Goal: Task Accomplishment & Management: Use online tool/utility

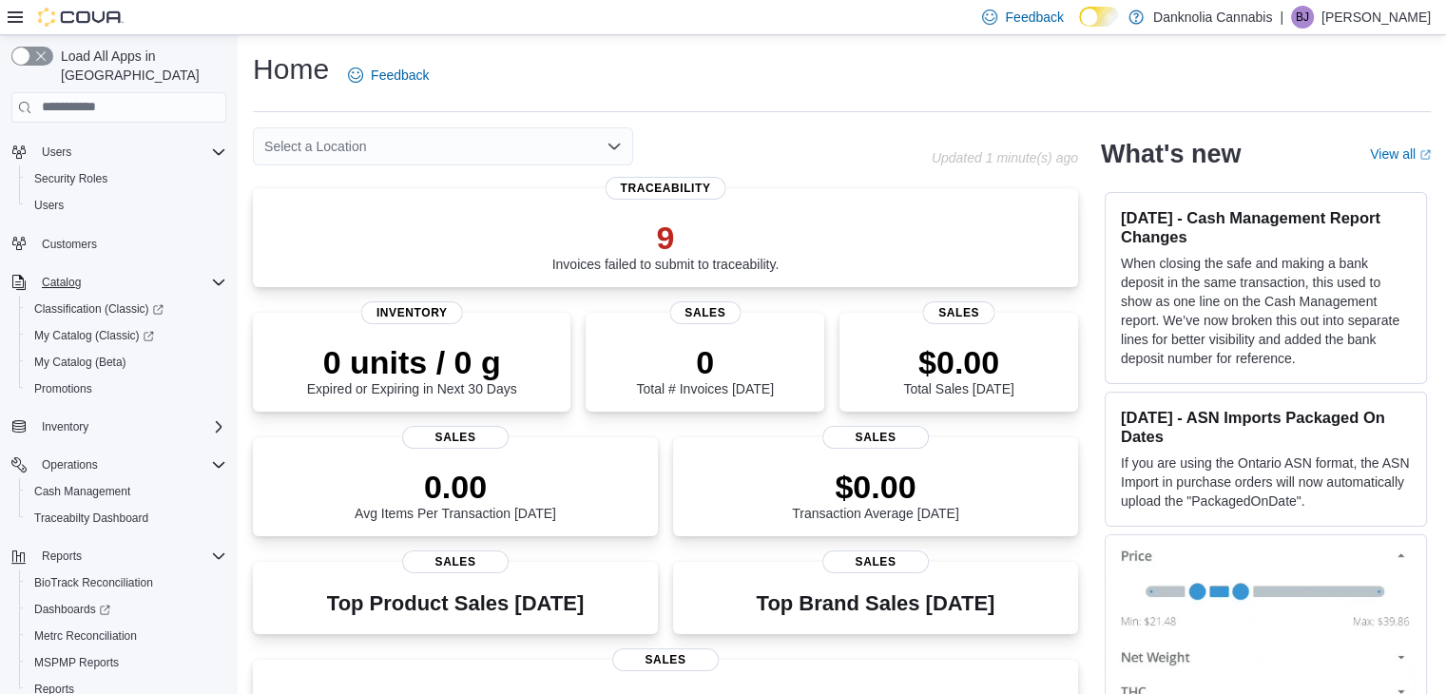
scroll to position [81, 0]
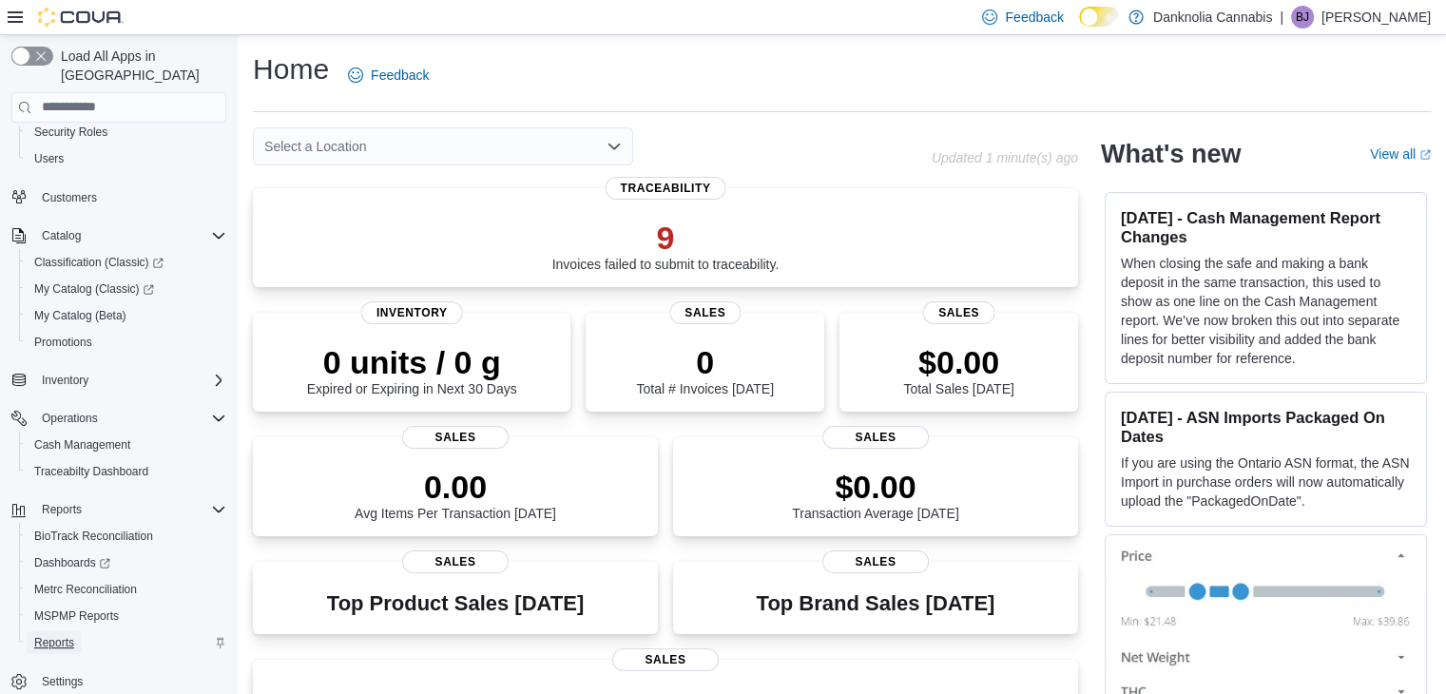
click at [64, 635] on span "Reports" at bounding box center [54, 642] width 40 height 15
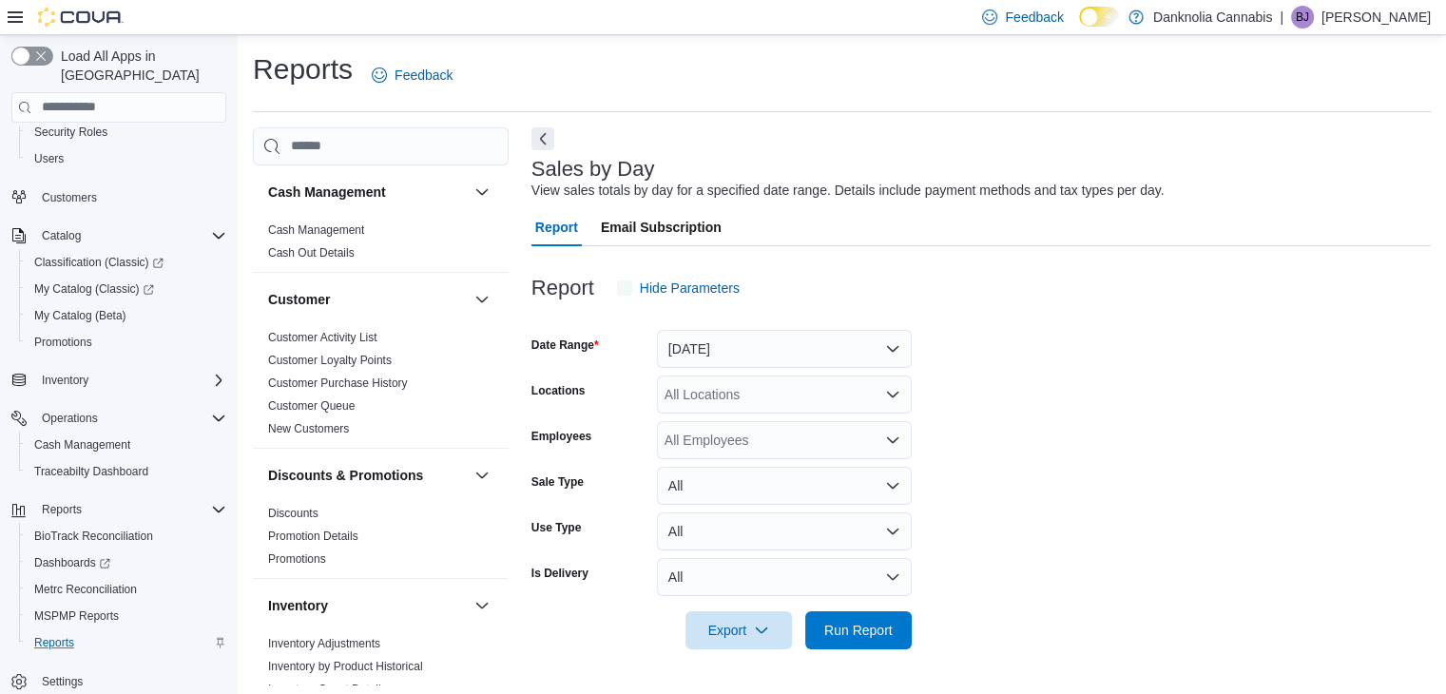
scroll to position [7, 0]
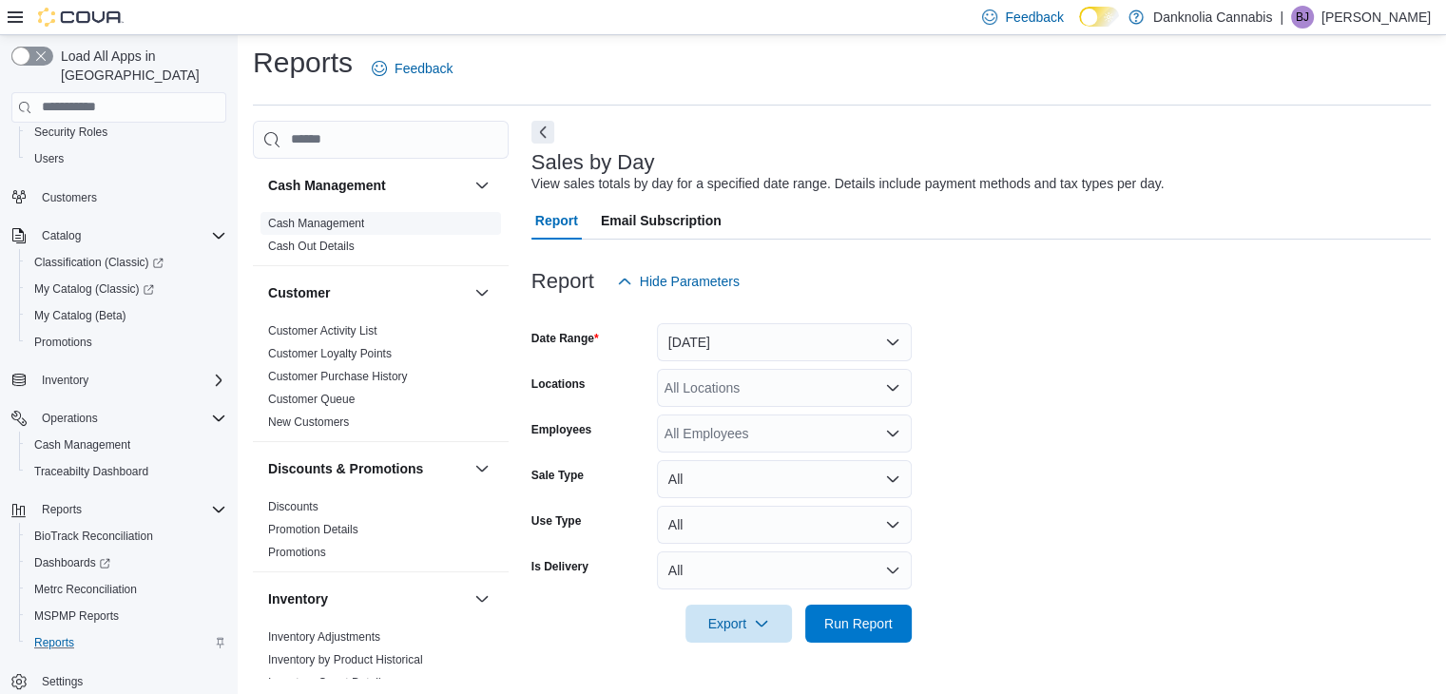
click at [352, 224] on link "Cash Management" at bounding box center [316, 223] width 96 height 13
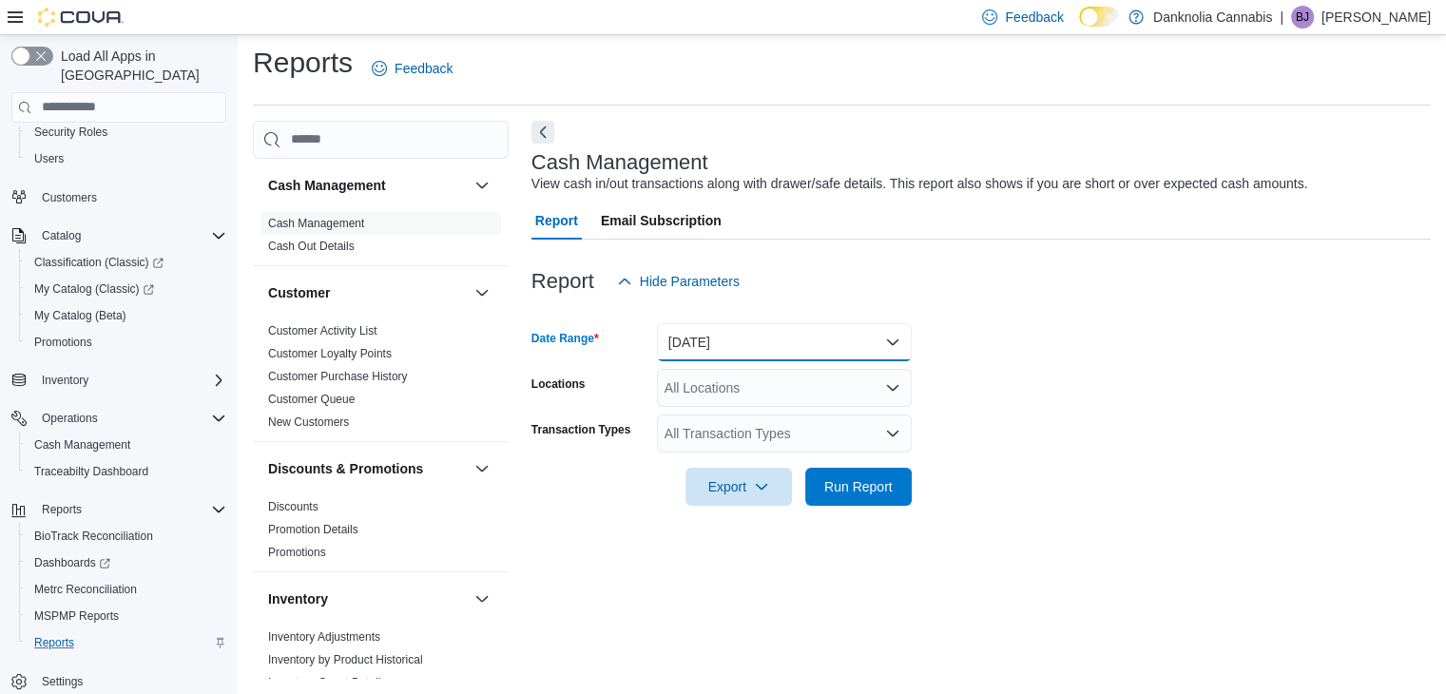
click at [870, 337] on button "Today" at bounding box center [784, 342] width 255 height 38
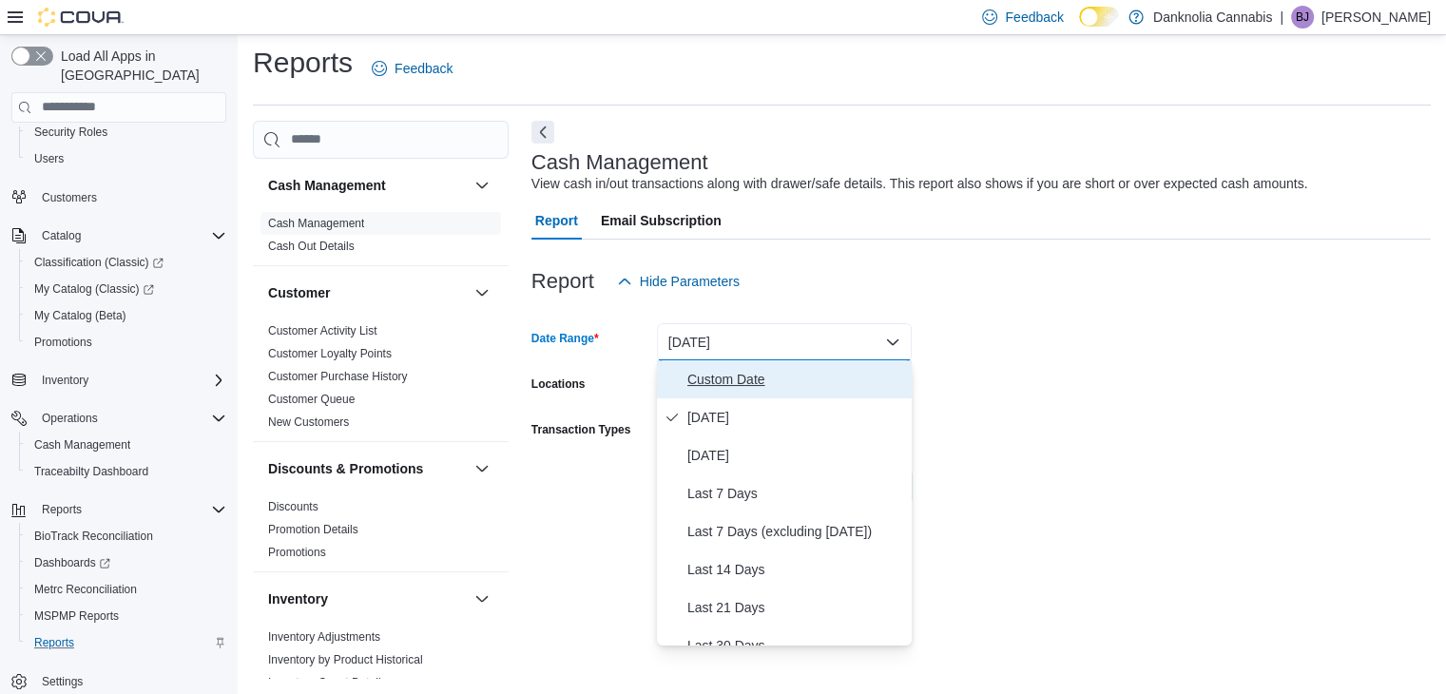
click at [741, 376] on span "Custom Date" at bounding box center [795, 379] width 217 height 23
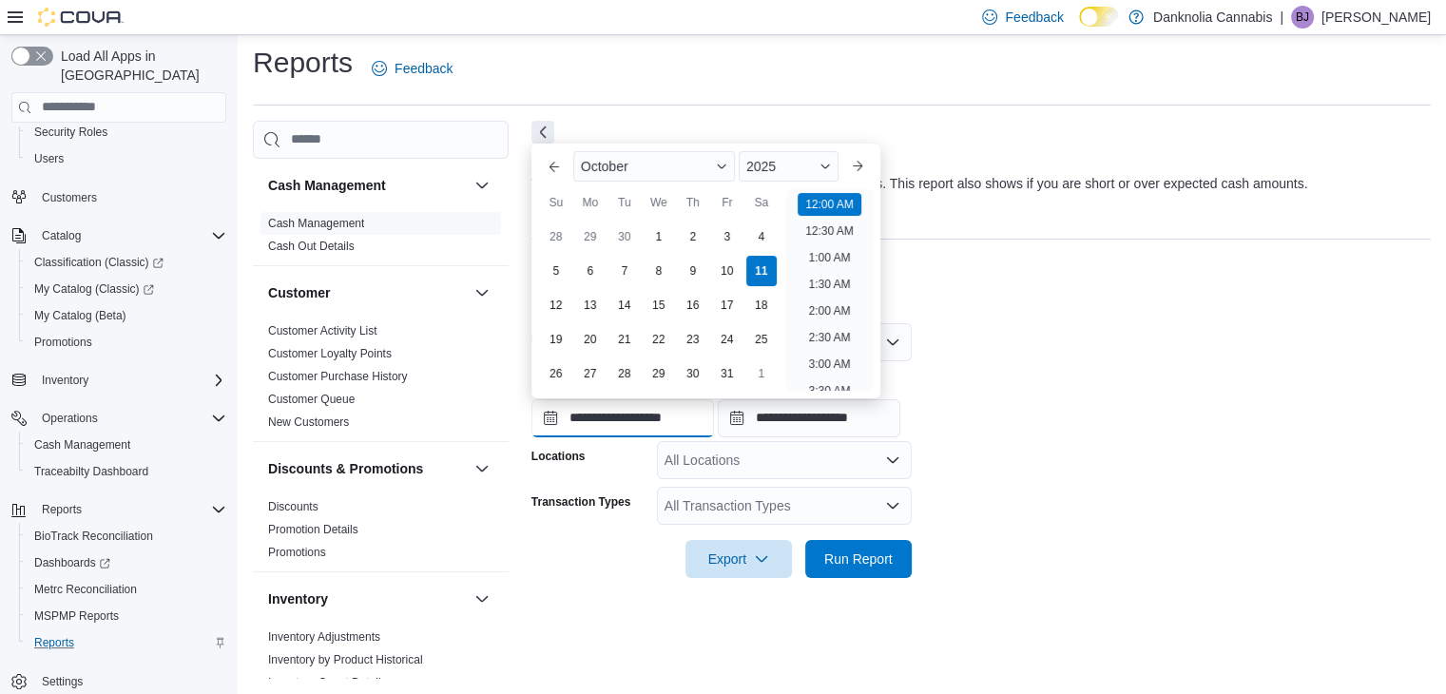
click at [650, 415] on input "**********" at bounding box center [622, 418] width 183 height 38
click at [549, 269] on div "5" at bounding box center [555, 271] width 33 height 33
type input "**********"
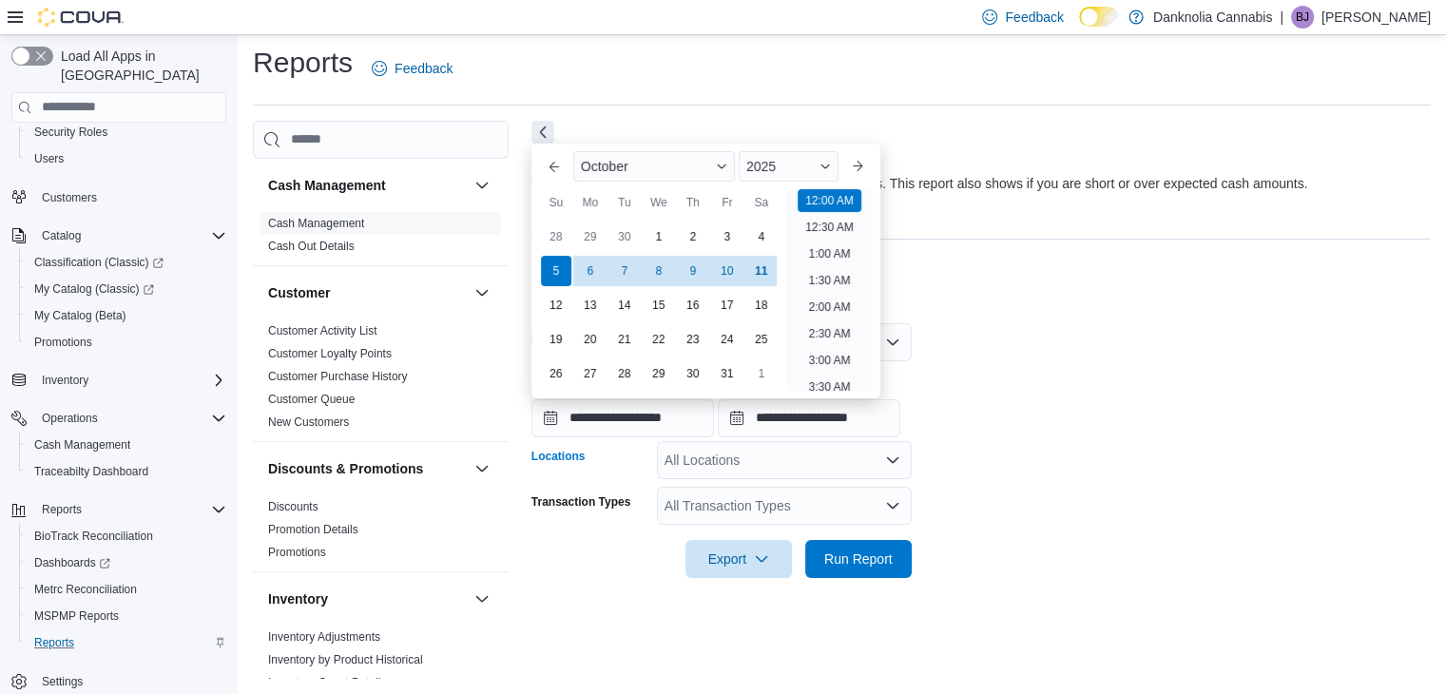
click at [896, 459] on icon "Open list of options" at bounding box center [892, 459] width 11 height 6
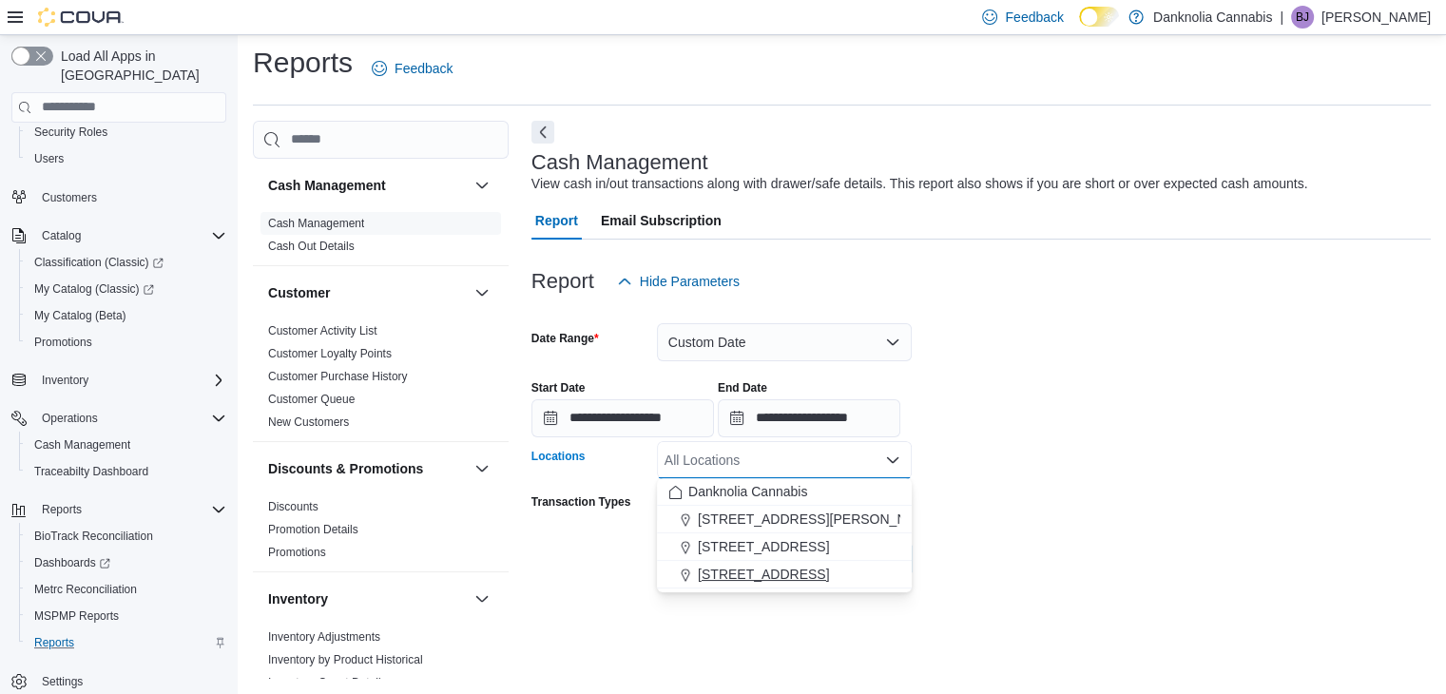
click at [802, 569] on div "5225 Highway 18" at bounding box center [784, 574] width 232 height 19
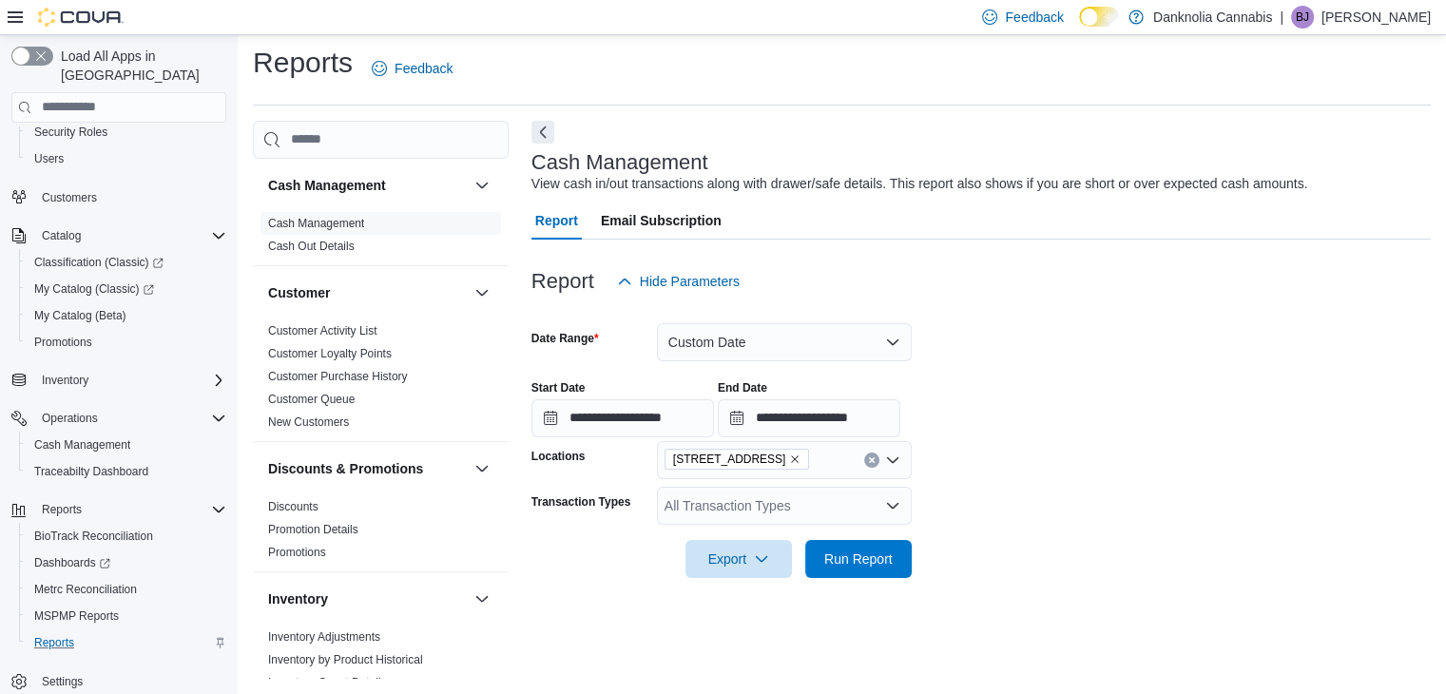
click at [991, 541] on form "**********" at bounding box center [980, 439] width 899 height 278
click at [901, 550] on button "Run Report" at bounding box center [858, 558] width 106 height 38
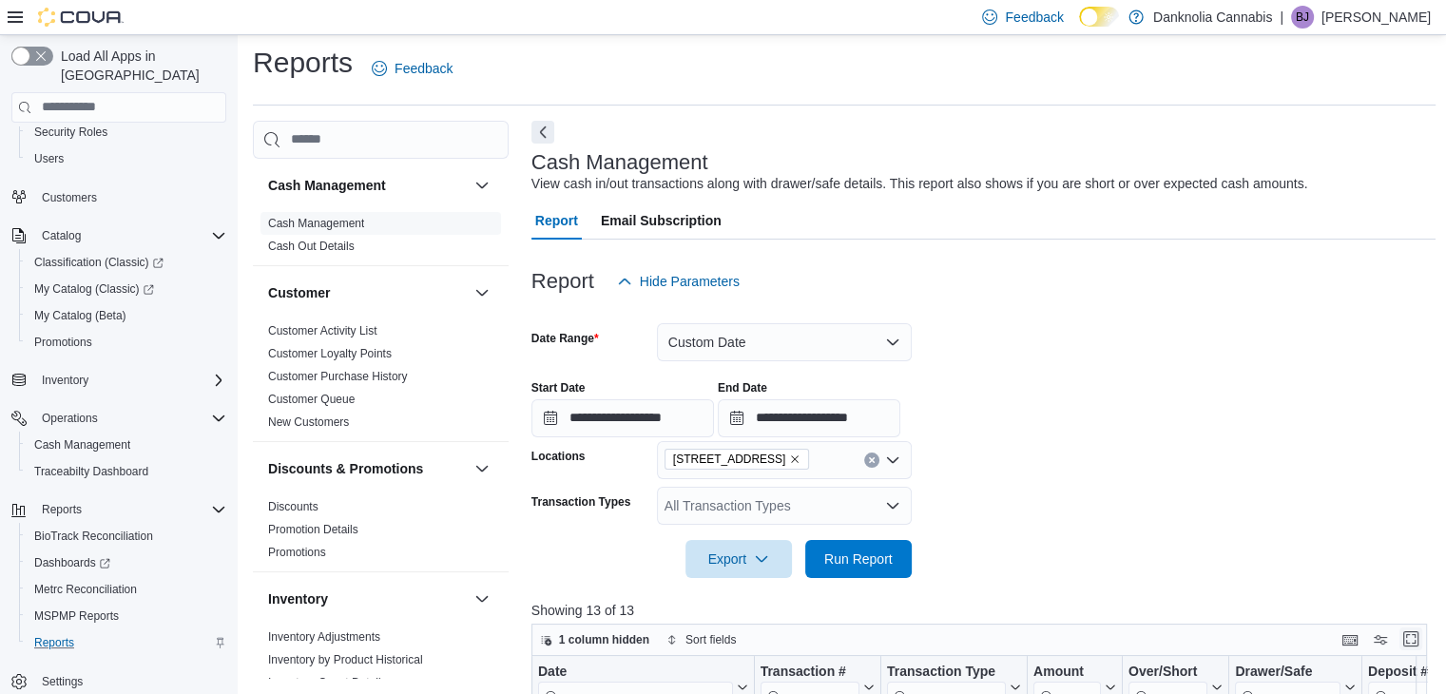
click at [1417, 631] on button "Enter fullscreen" at bounding box center [1410, 638] width 23 height 23
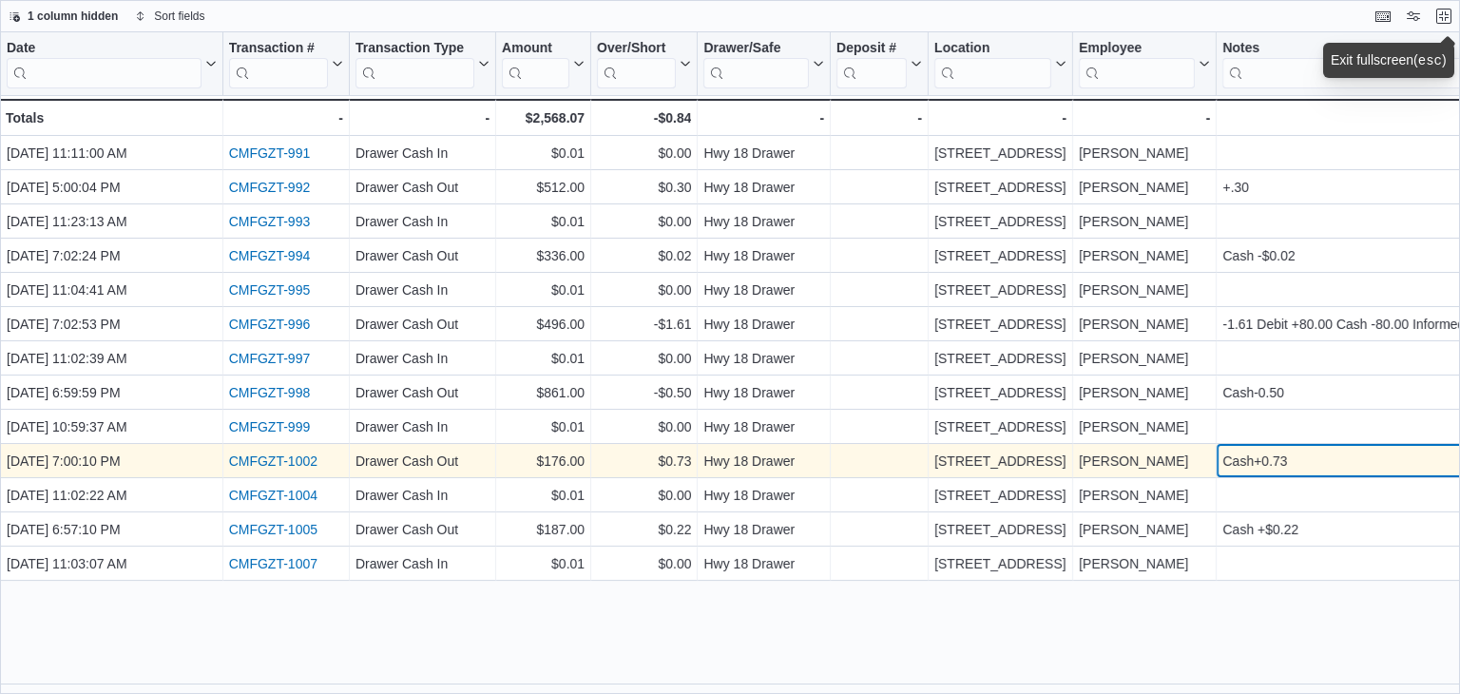
click at [1356, 453] on div "Cash+0.73" at bounding box center [1406, 461] width 368 height 23
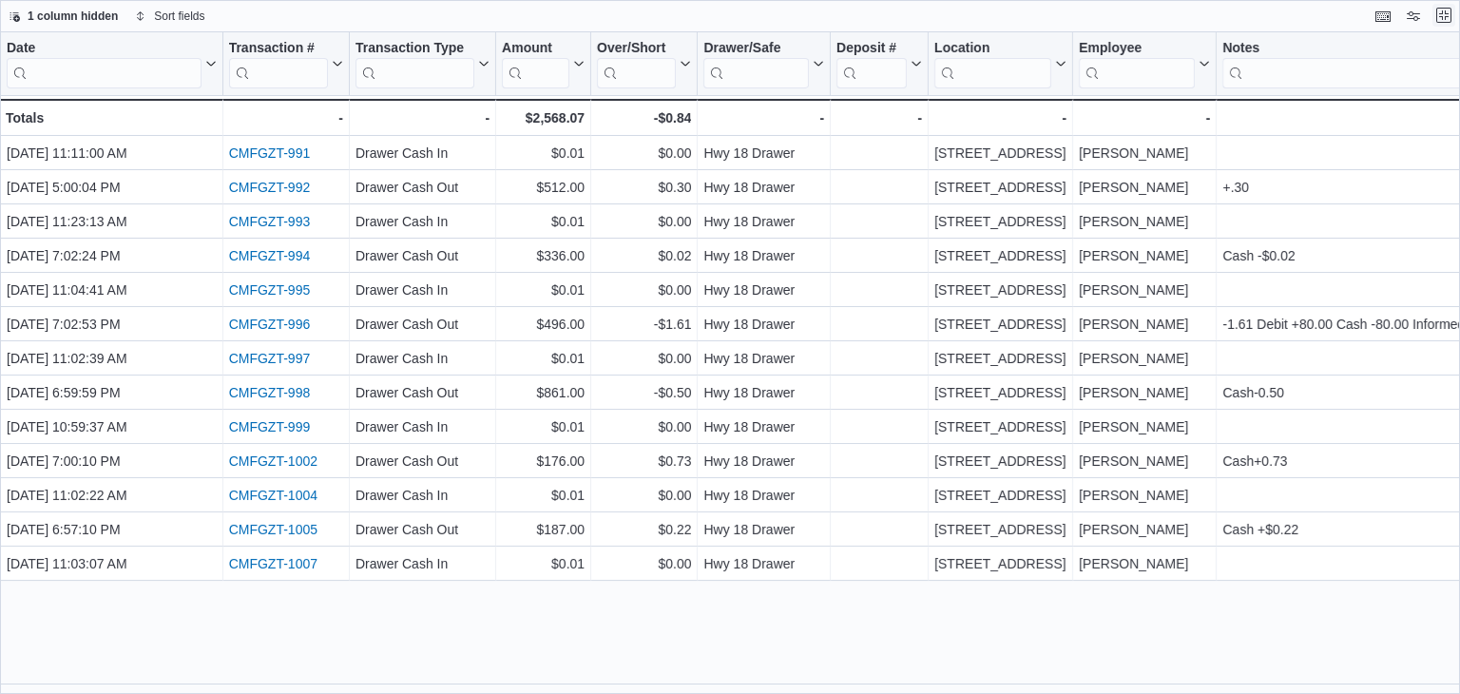
click at [1441, 10] on button "Exit fullscreen" at bounding box center [1444, 15] width 23 height 23
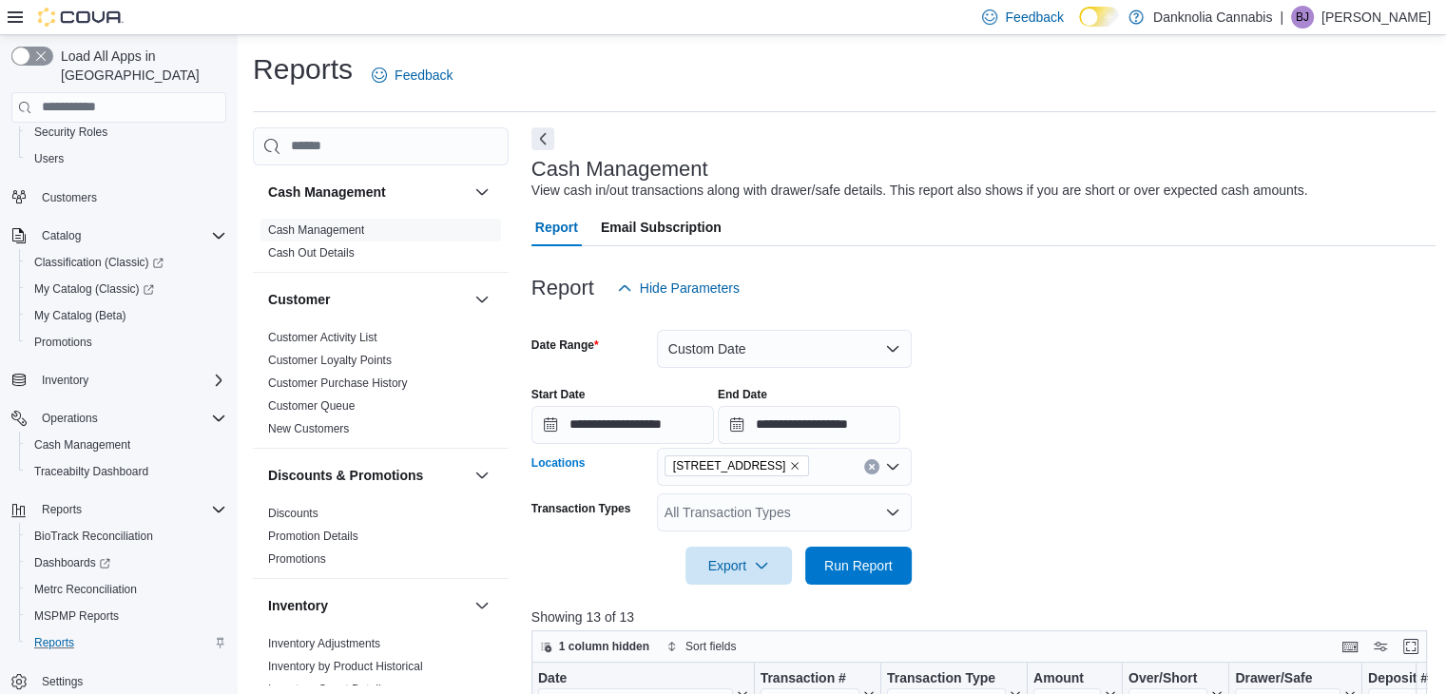
click at [873, 468] on icon "Clear input" at bounding box center [871, 466] width 5 height 5
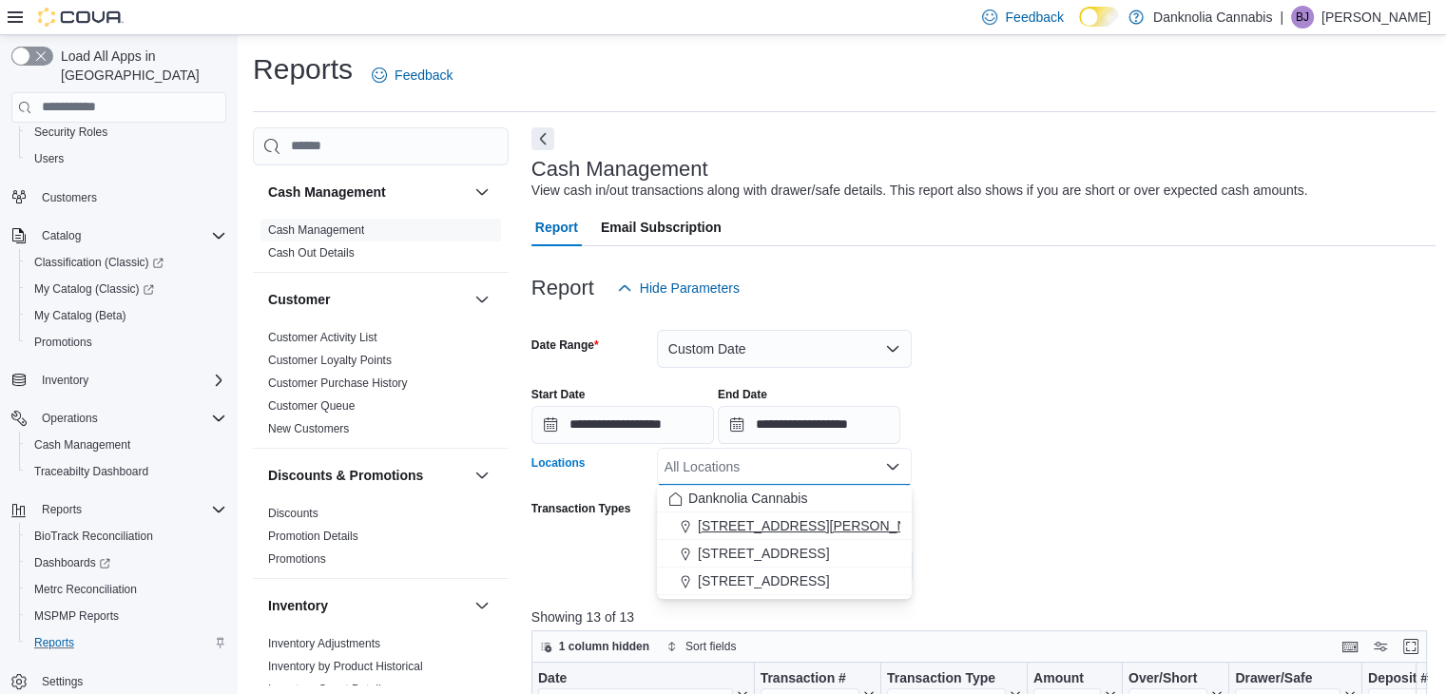
click at [760, 530] on span "1335 Ellis Avenue" at bounding box center [818, 525] width 241 height 19
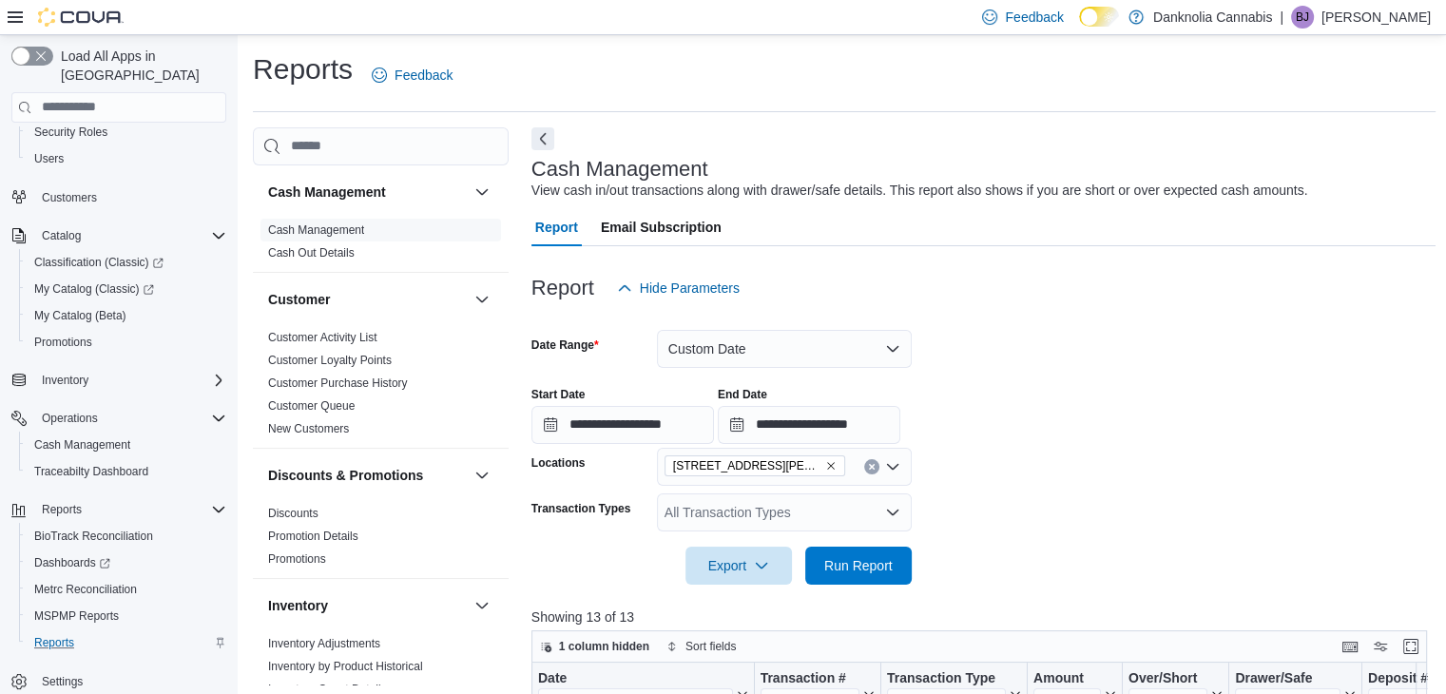
click at [985, 493] on form "**********" at bounding box center [983, 446] width 905 height 278
click at [864, 576] on span "Run Report" at bounding box center [859, 565] width 84 height 38
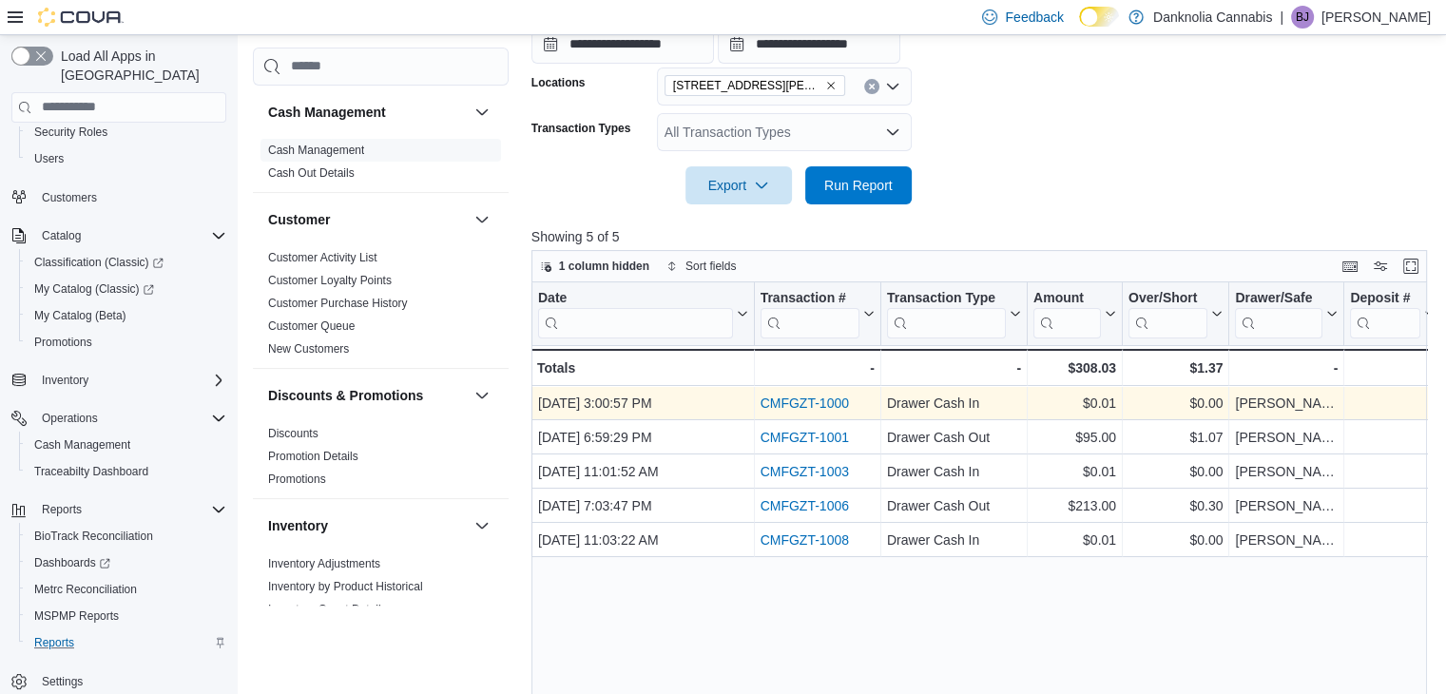
scroll to position [388, 0]
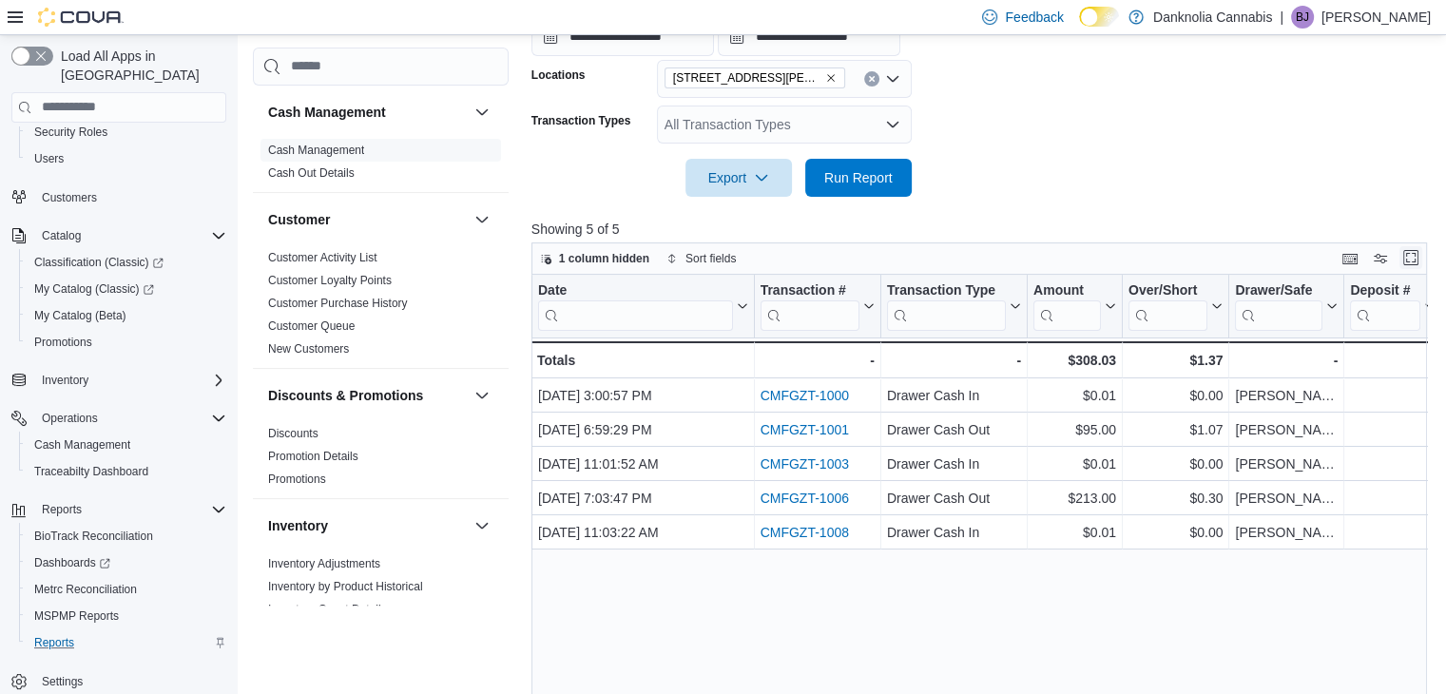
click at [1417, 259] on button "Enter fullscreen" at bounding box center [1410, 257] width 23 height 23
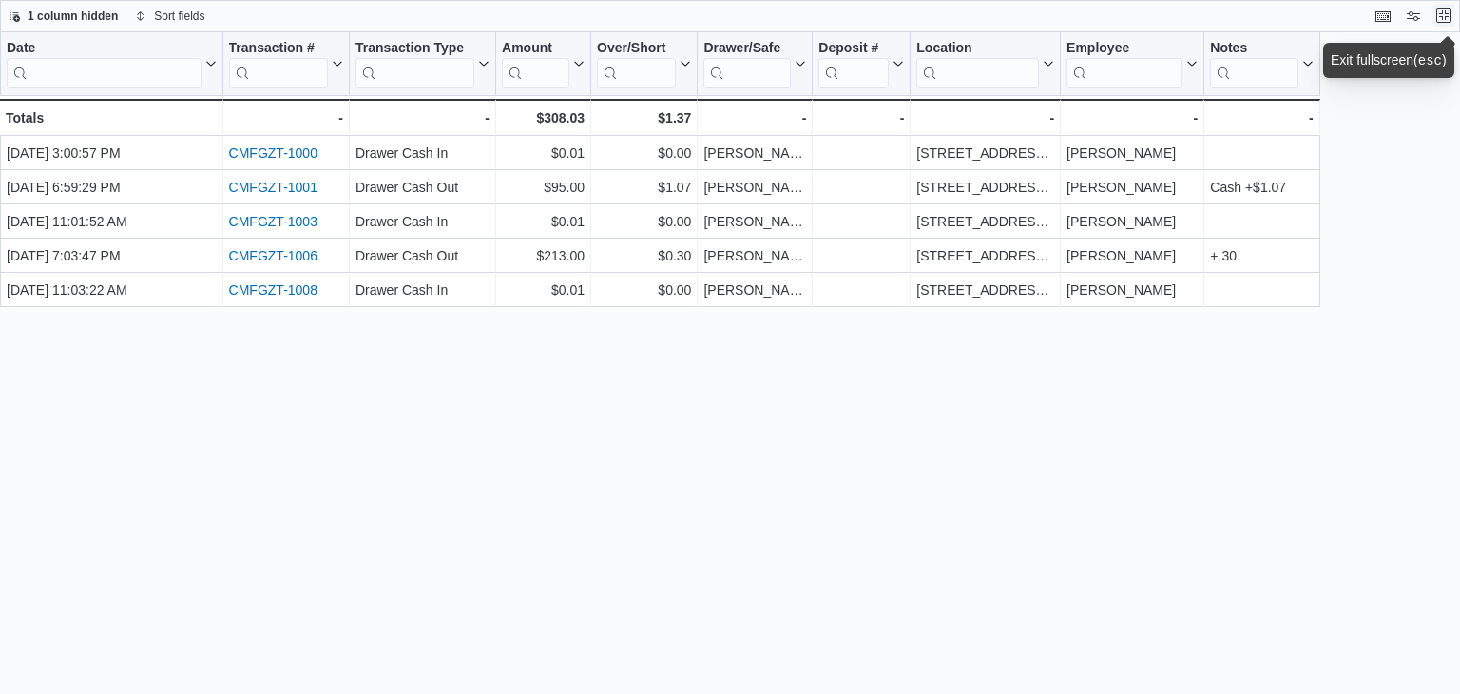
click at [1445, 16] on button "Exit fullscreen" at bounding box center [1444, 15] width 23 height 23
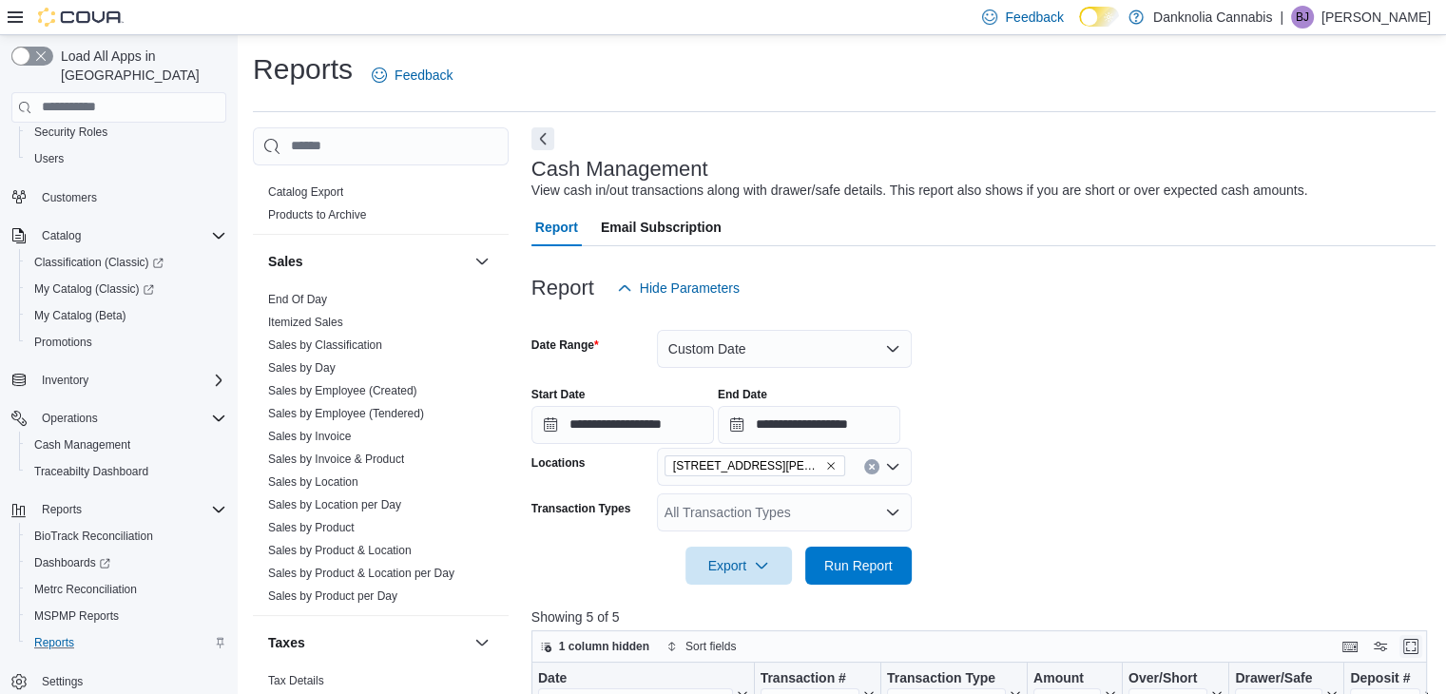
scroll to position [1202, 0]
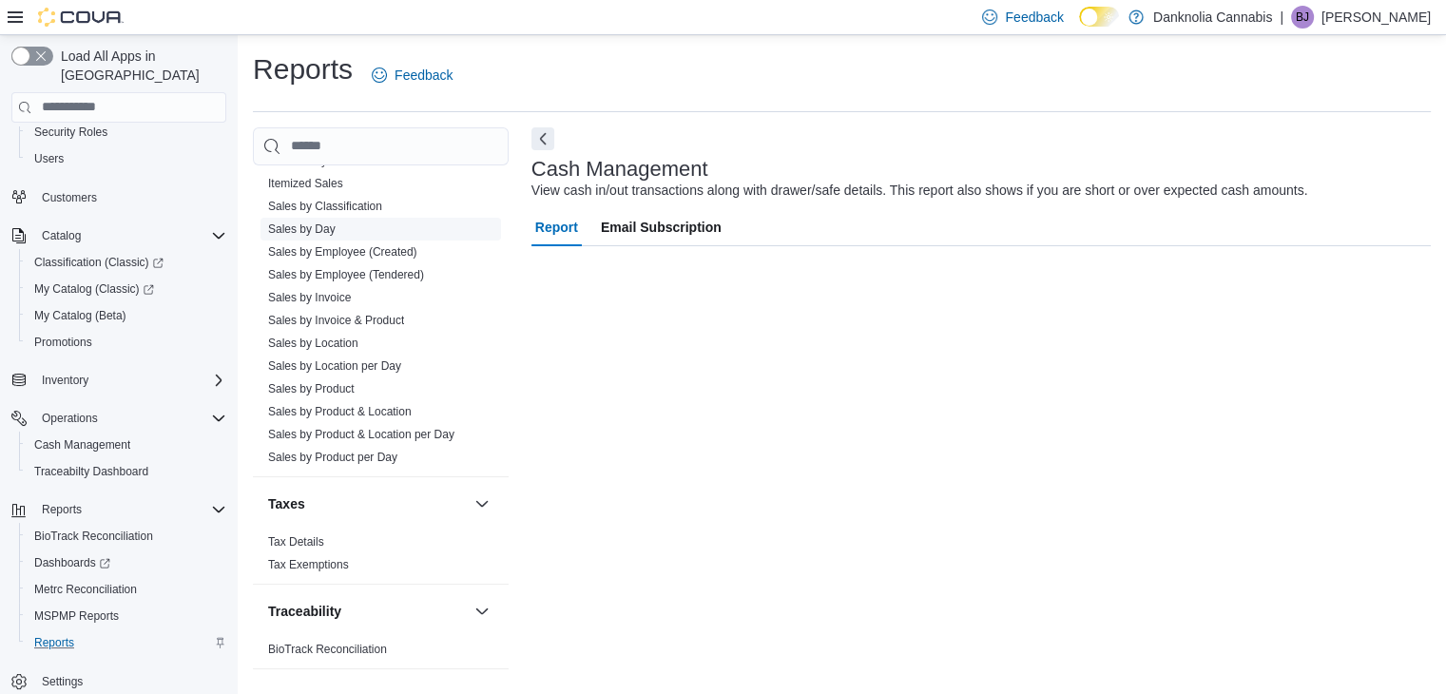
click at [314, 233] on span "Sales by Day" at bounding box center [301, 228] width 67 height 15
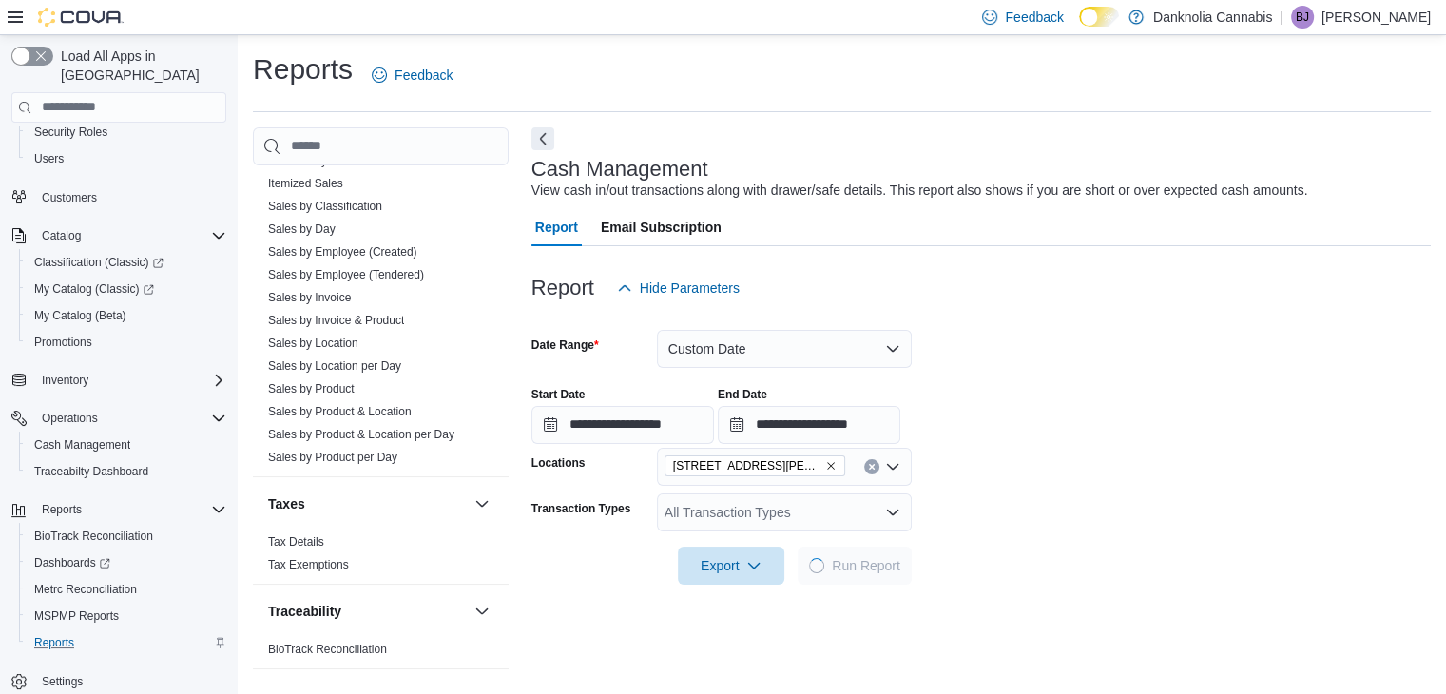
scroll to position [7, 0]
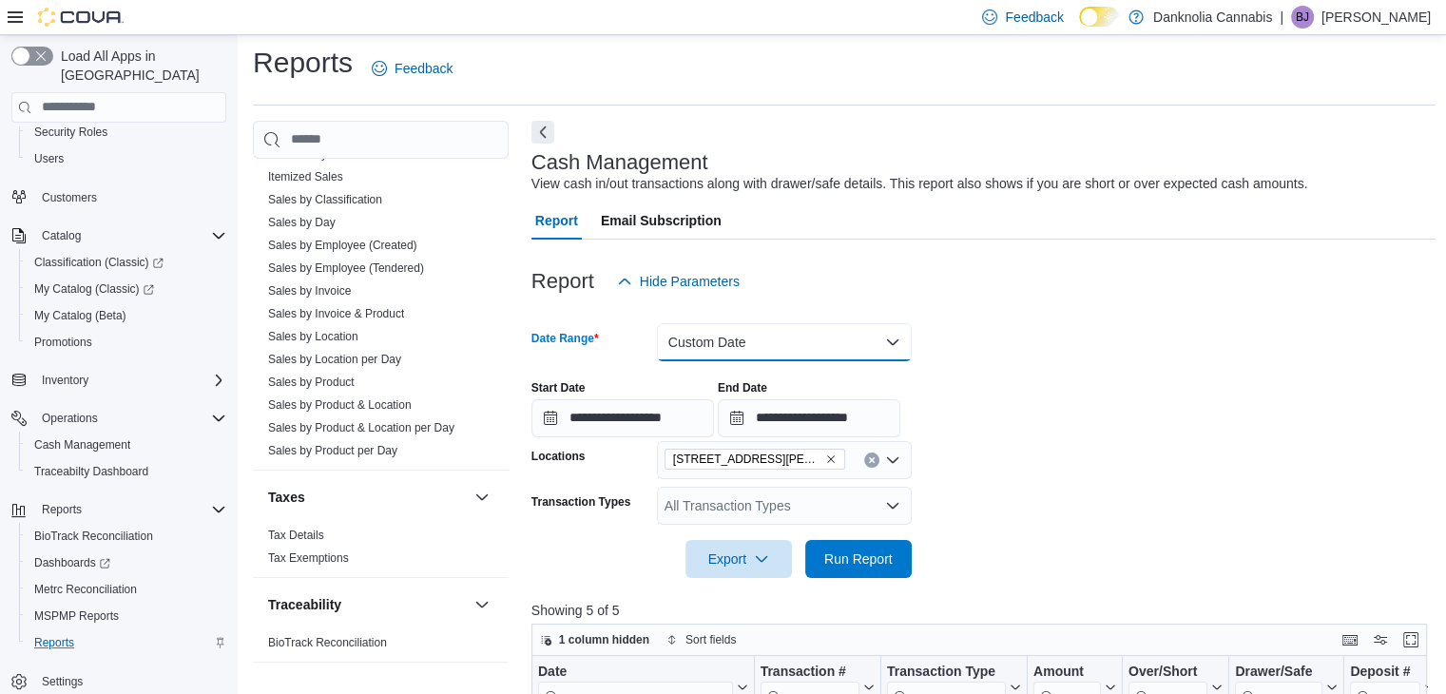
click at [798, 347] on button "Custom Date" at bounding box center [784, 342] width 255 height 38
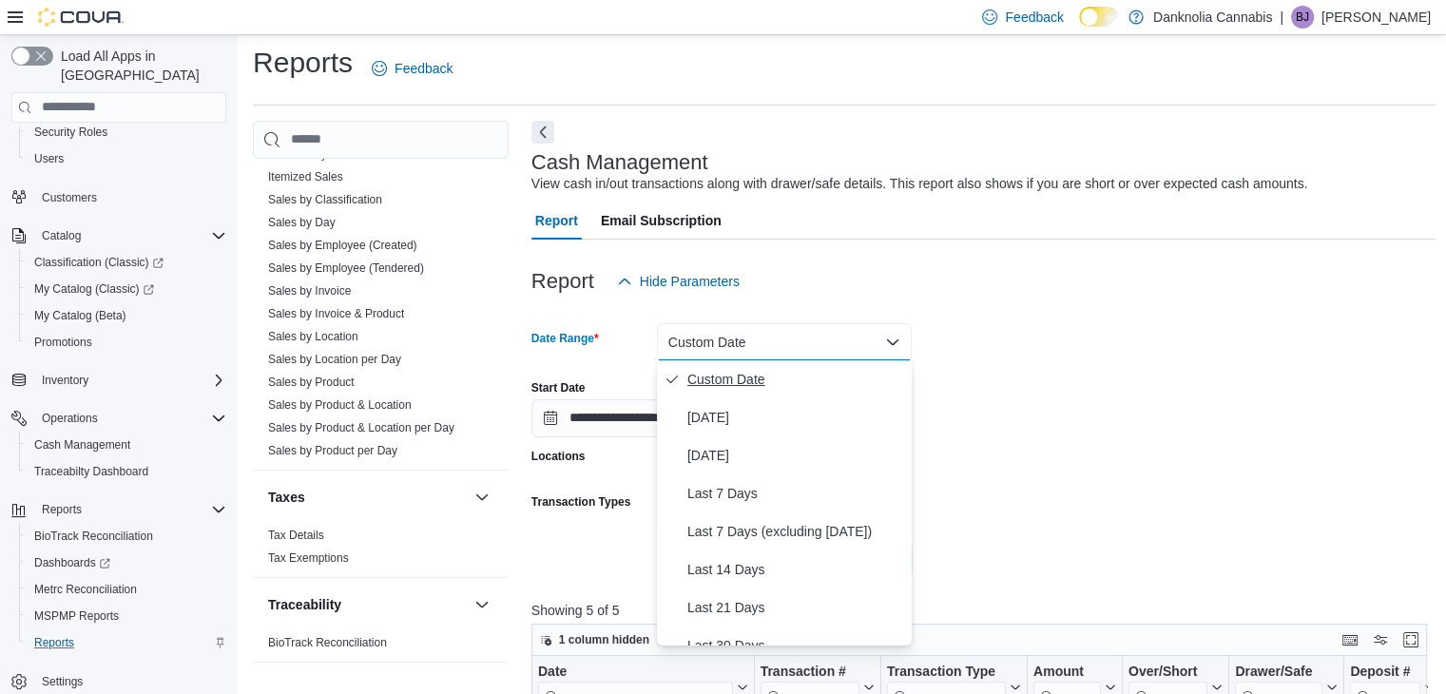
click at [767, 372] on span "Custom Date" at bounding box center [795, 379] width 217 height 23
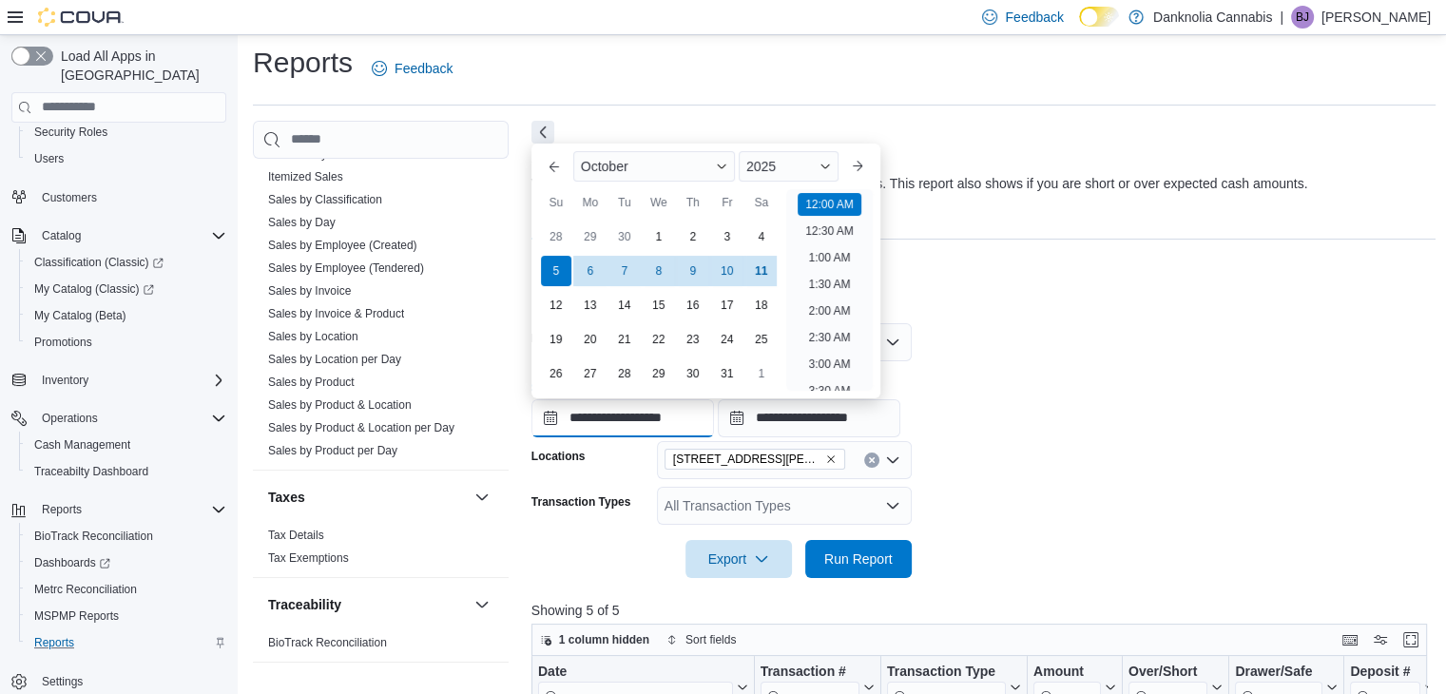
click at [669, 419] on input "**********" at bounding box center [622, 418] width 183 height 38
click at [1019, 394] on div "**********" at bounding box center [983, 401] width 905 height 72
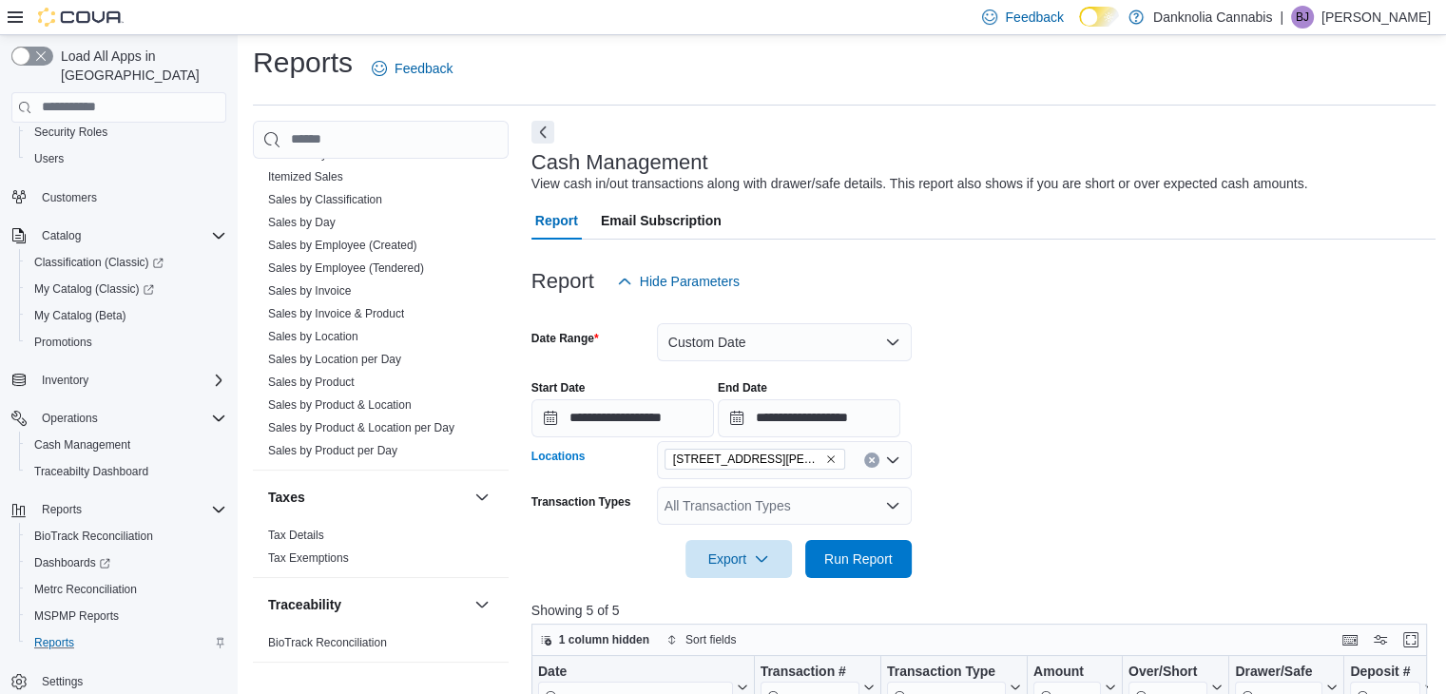
click at [868, 460] on icon "Clear input" at bounding box center [872, 460] width 8 height 8
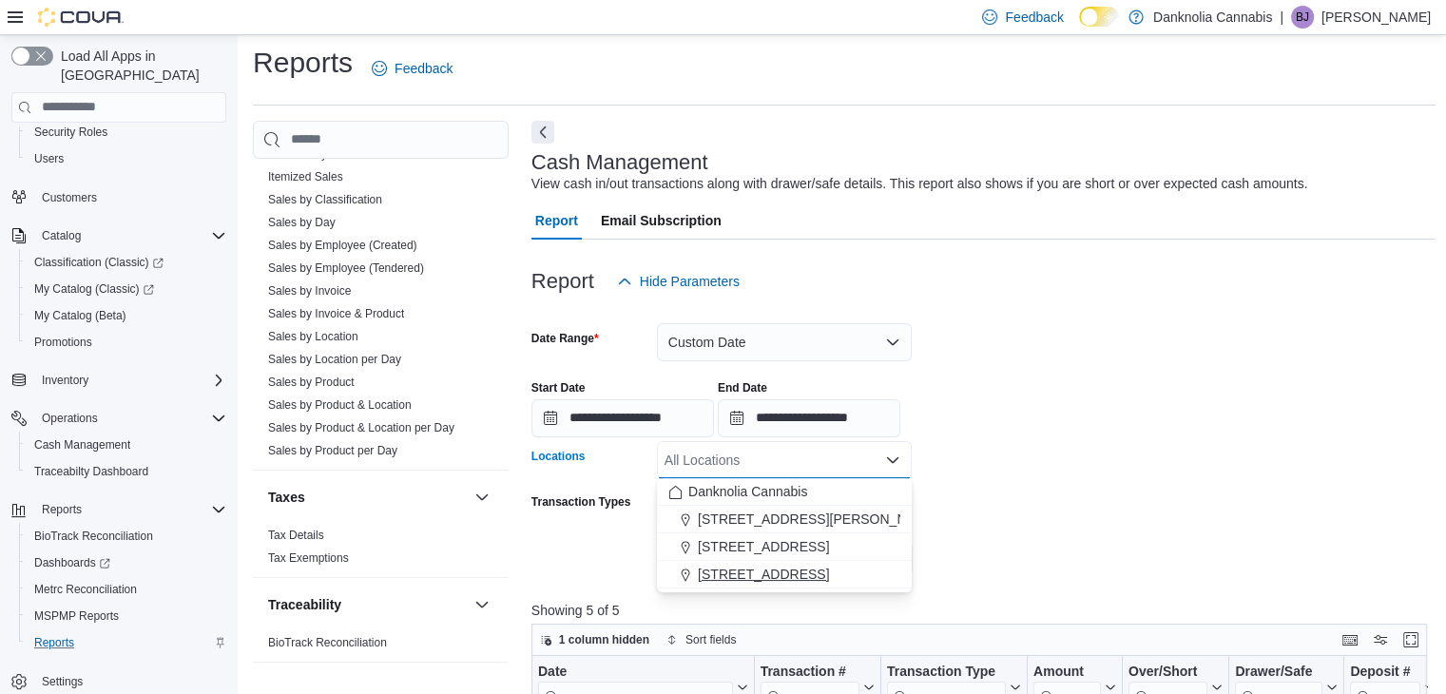
click at [790, 566] on span "5225 Highway 18" at bounding box center [763, 574] width 131 height 19
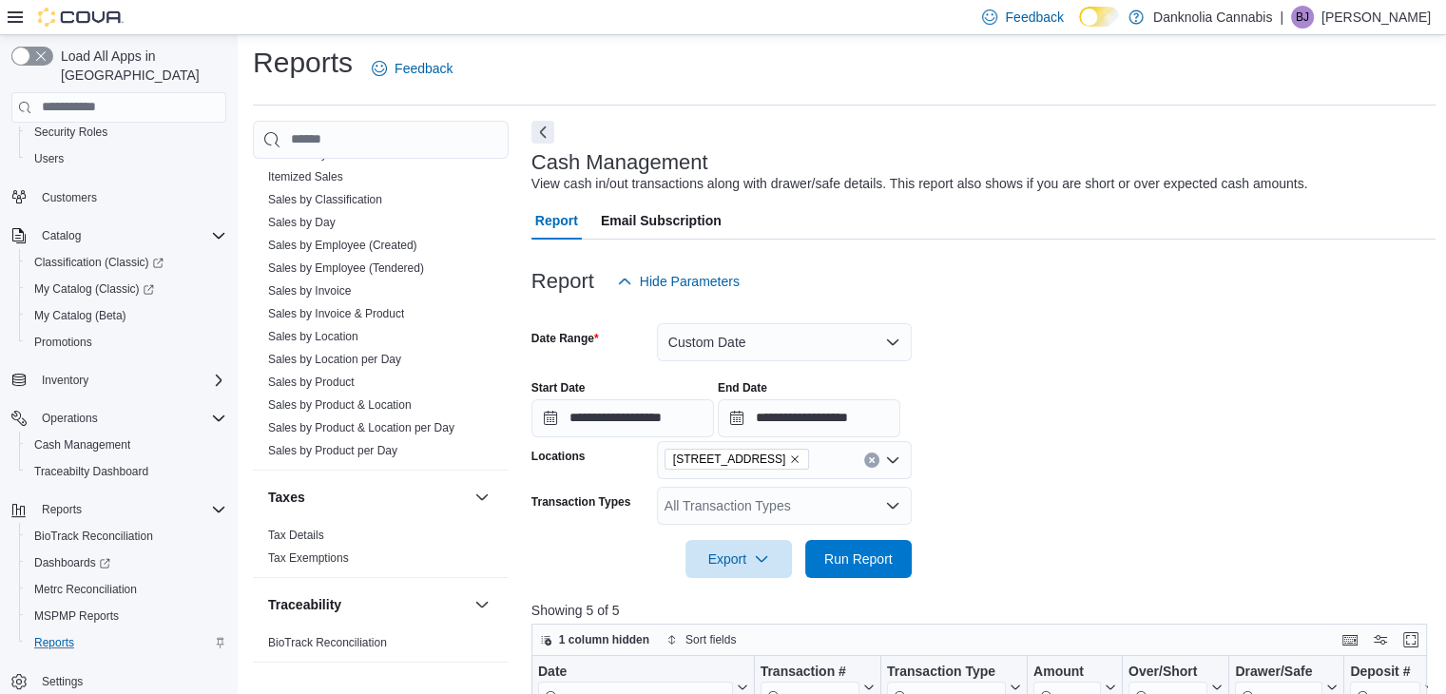
click at [1087, 508] on form "**********" at bounding box center [983, 439] width 905 height 278
click at [878, 560] on span "Run Report" at bounding box center [858, 557] width 68 height 19
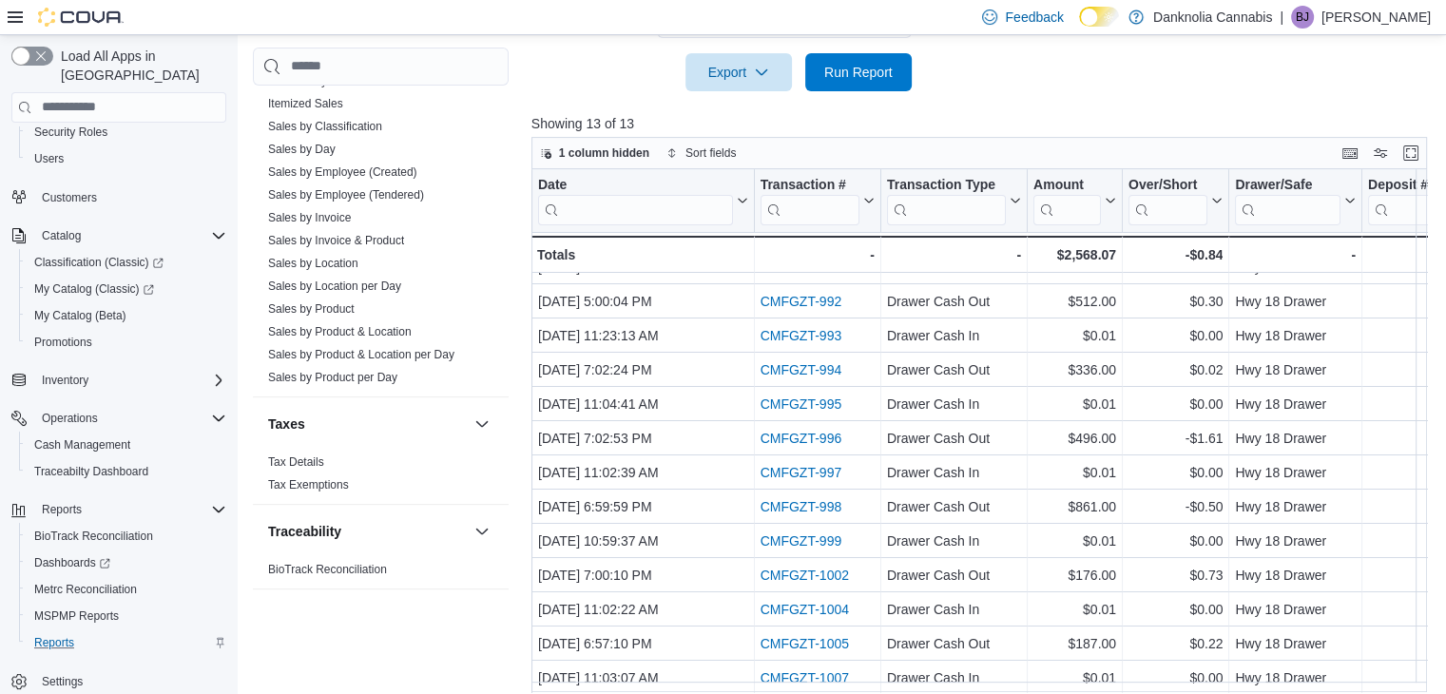
scroll to position [23, 0]
click at [322, 144] on link "Sales by Day" at bounding box center [301, 149] width 67 height 13
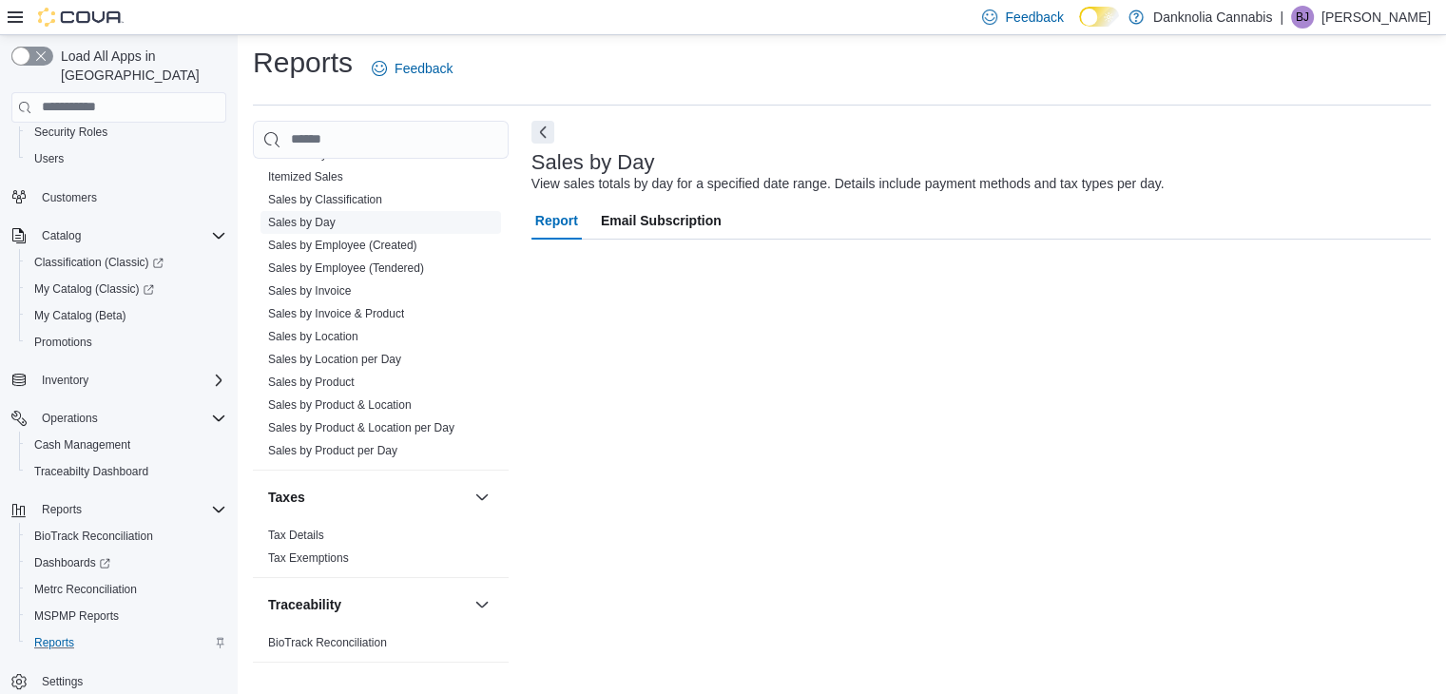
scroll to position [7, 0]
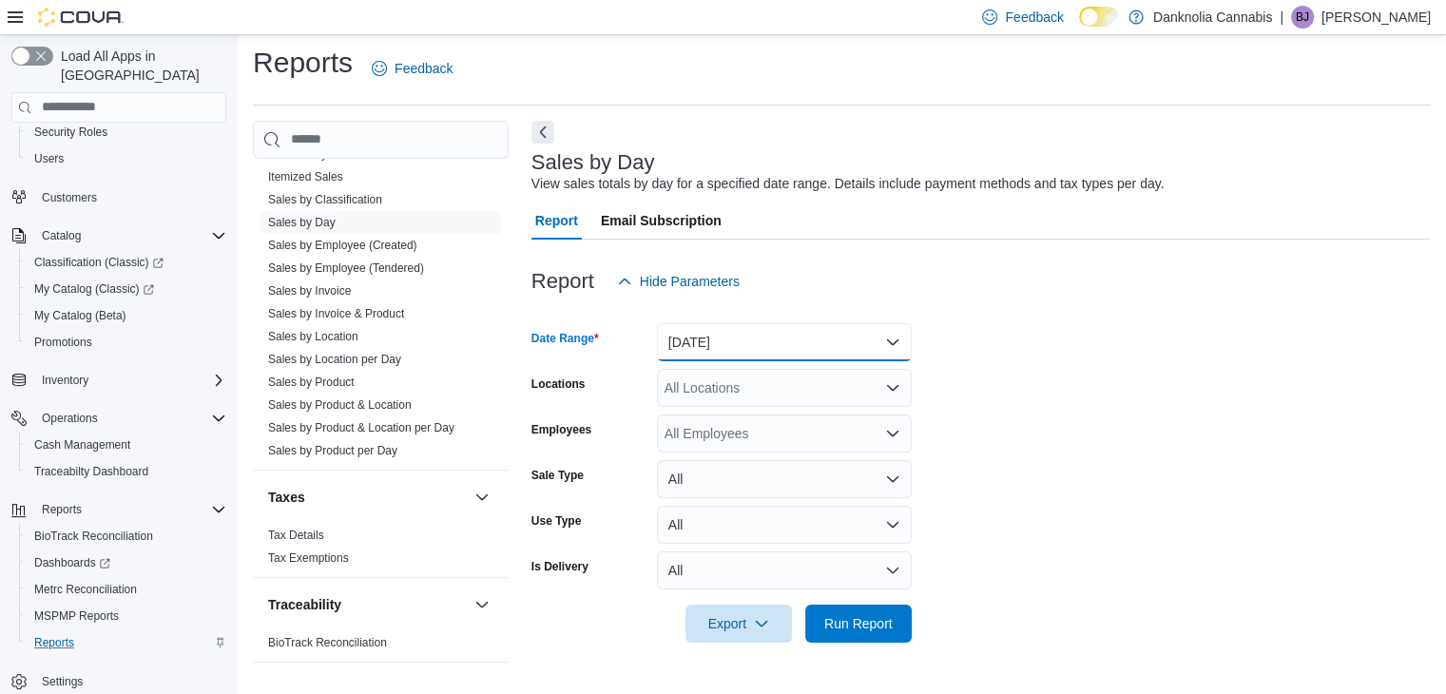
click at [886, 339] on button "Yesterday" at bounding box center [784, 342] width 255 height 38
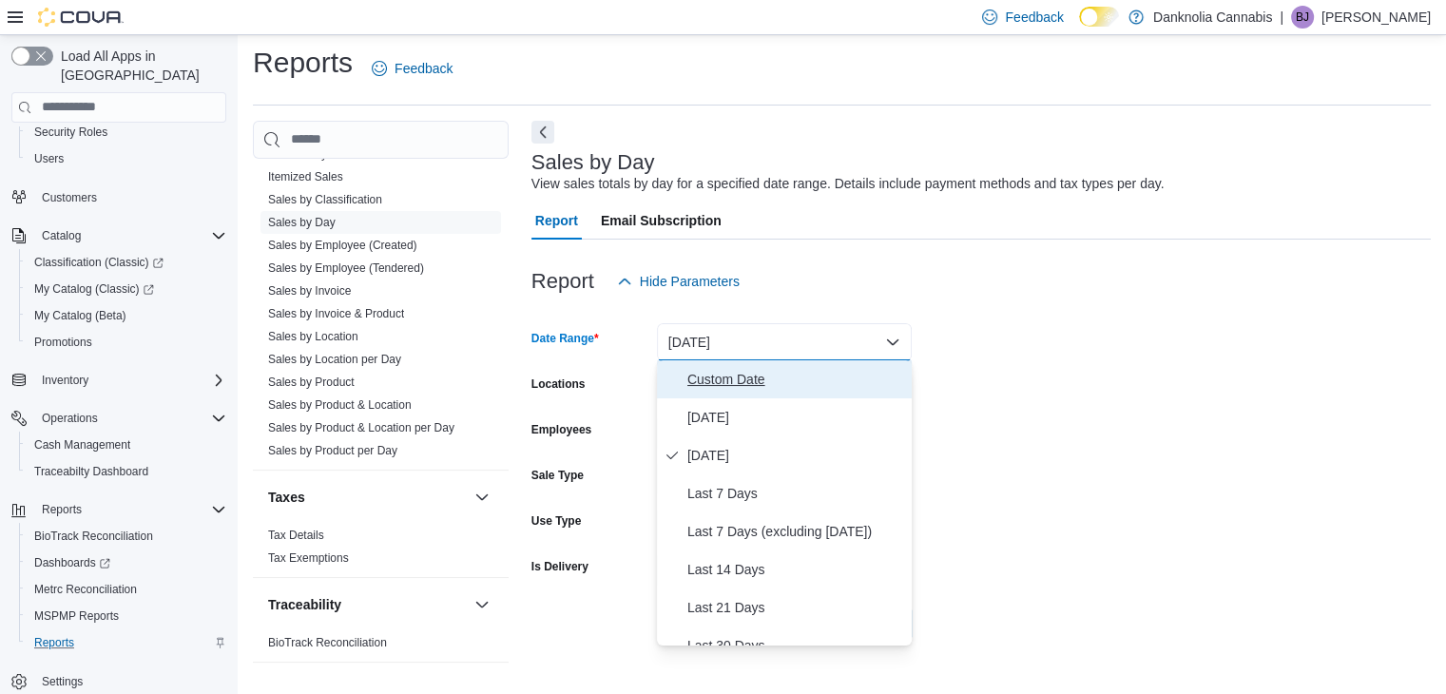
click at [724, 385] on span "Custom Date" at bounding box center [795, 379] width 217 height 23
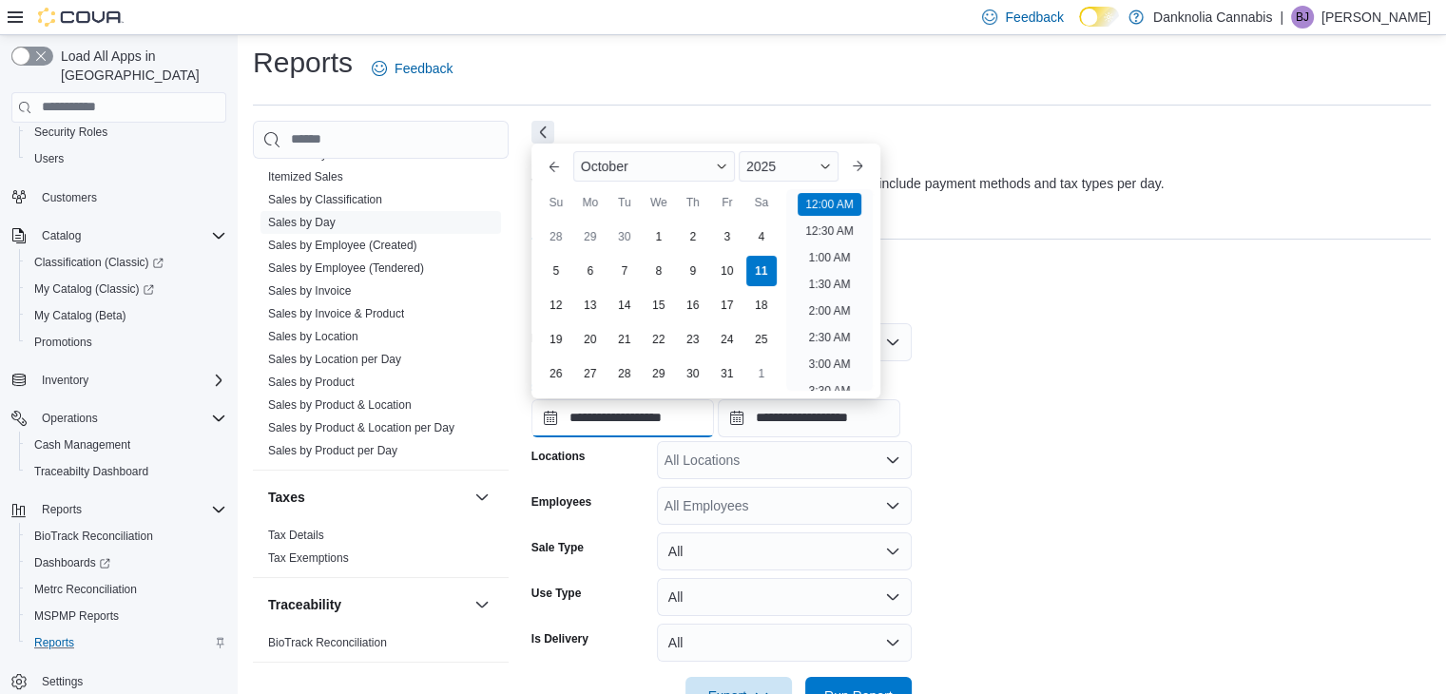
scroll to position [59, 0]
click at [639, 411] on input "**********" at bounding box center [622, 418] width 183 height 38
click at [556, 263] on div "5" at bounding box center [555, 271] width 33 height 33
type input "**********"
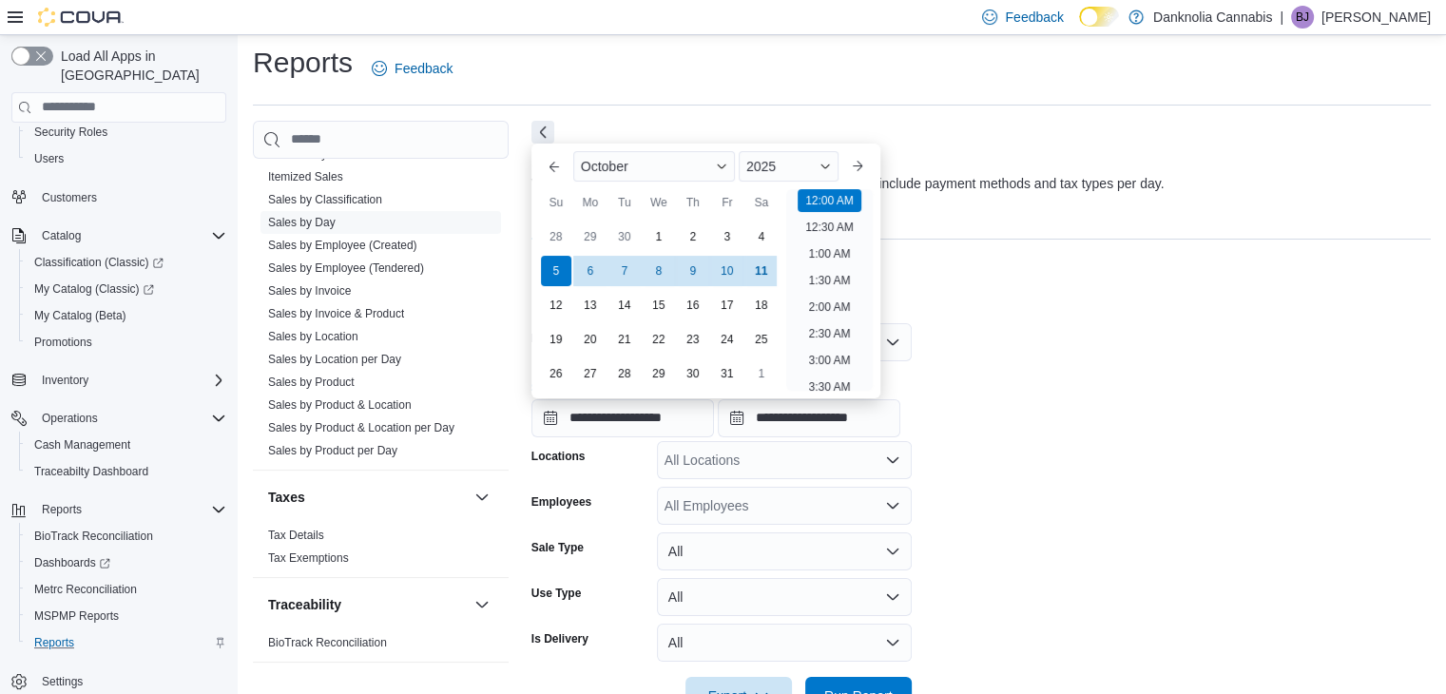
click at [1087, 423] on div "**********" at bounding box center [980, 401] width 899 height 72
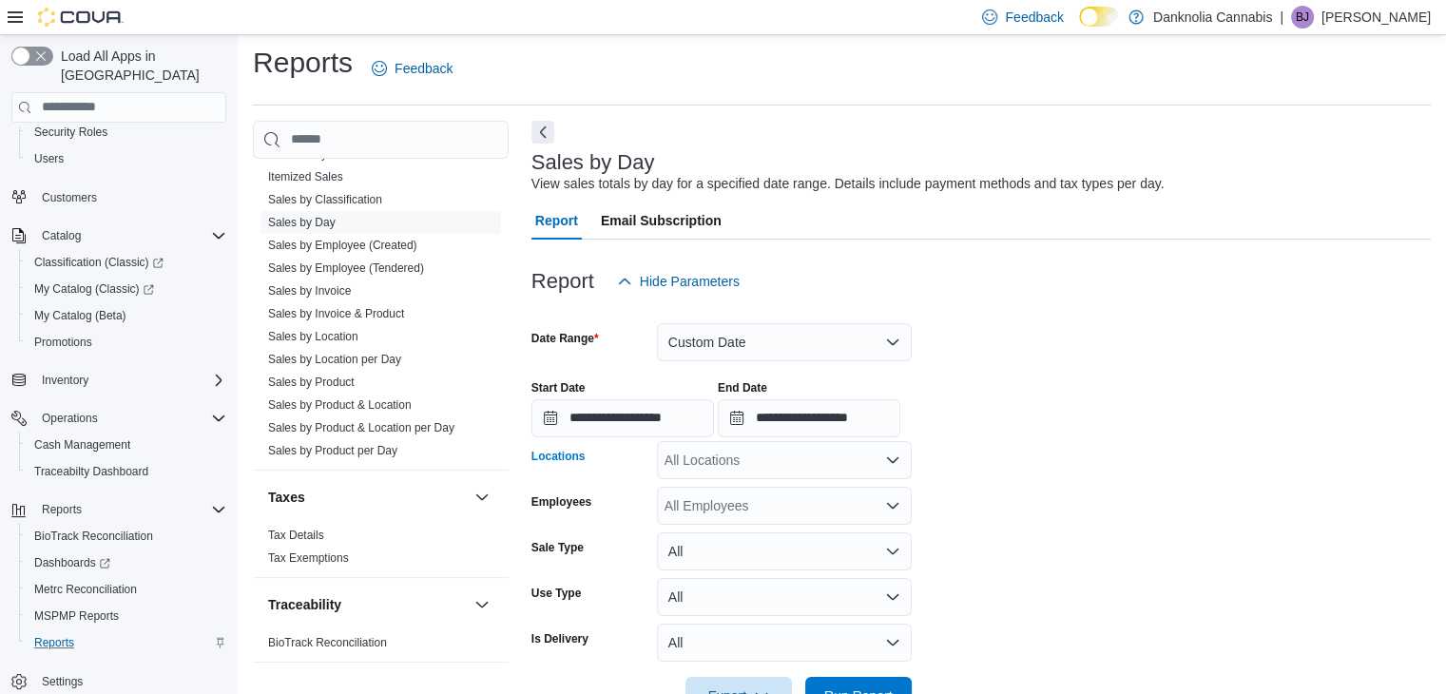
click at [873, 457] on div "All Locations" at bounding box center [784, 460] width 255 height 38
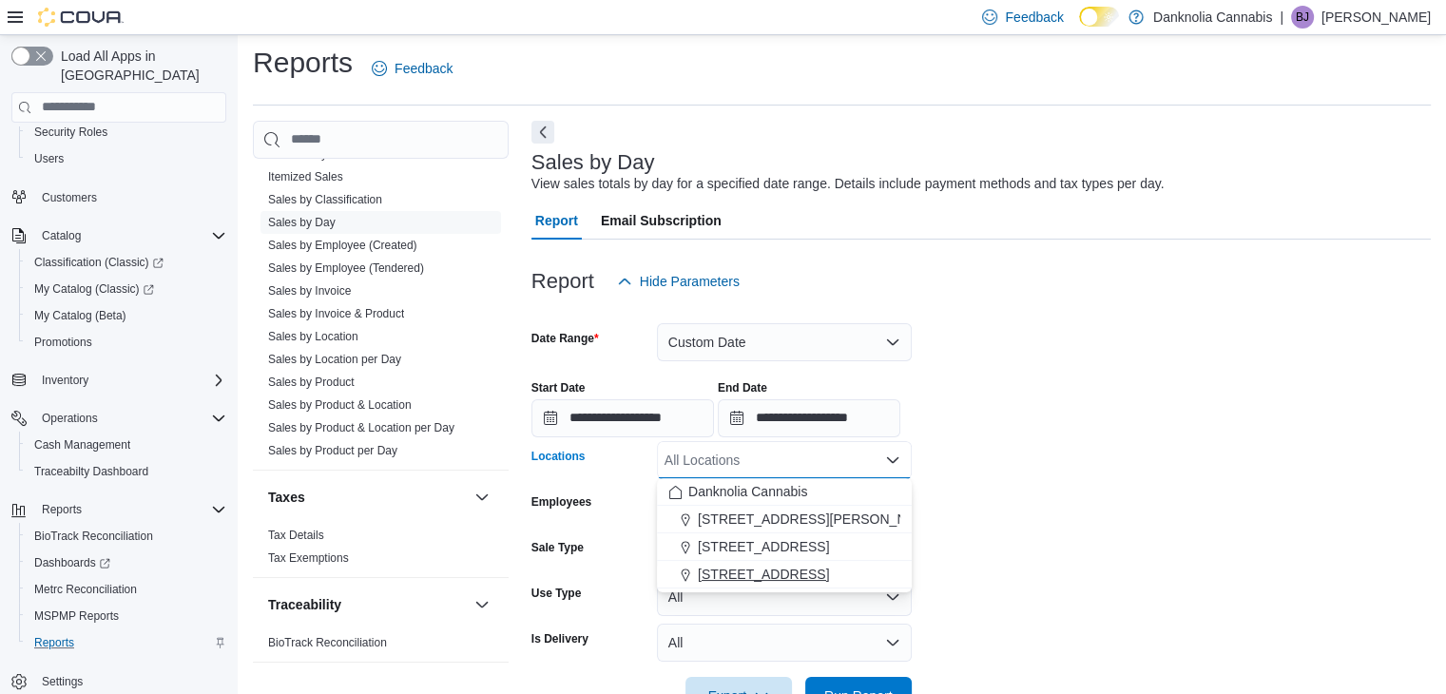
click at [780, 582] on span "5225 Highway 18" at bounding box center [763, 574] width 131 height 19
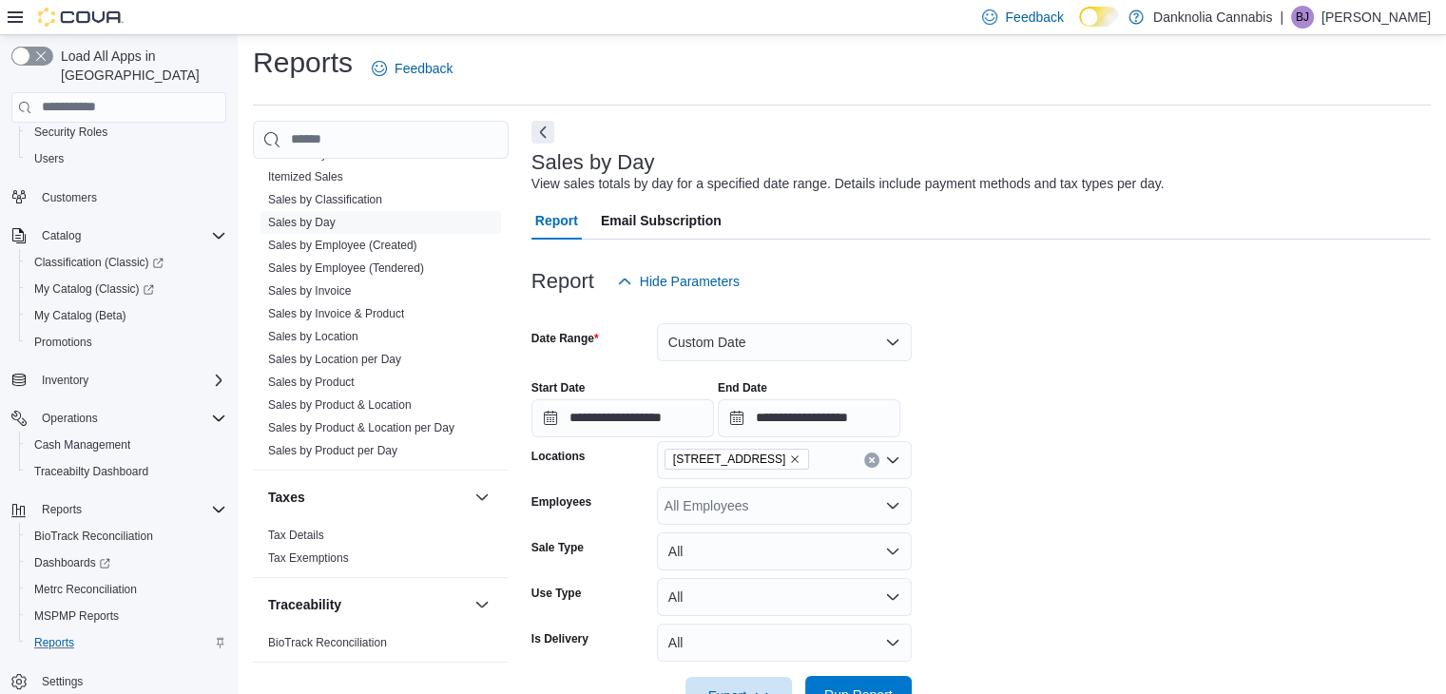
click at [863, 683] on span "Run Report" at bounding box center [859, 695] width 84 height 38
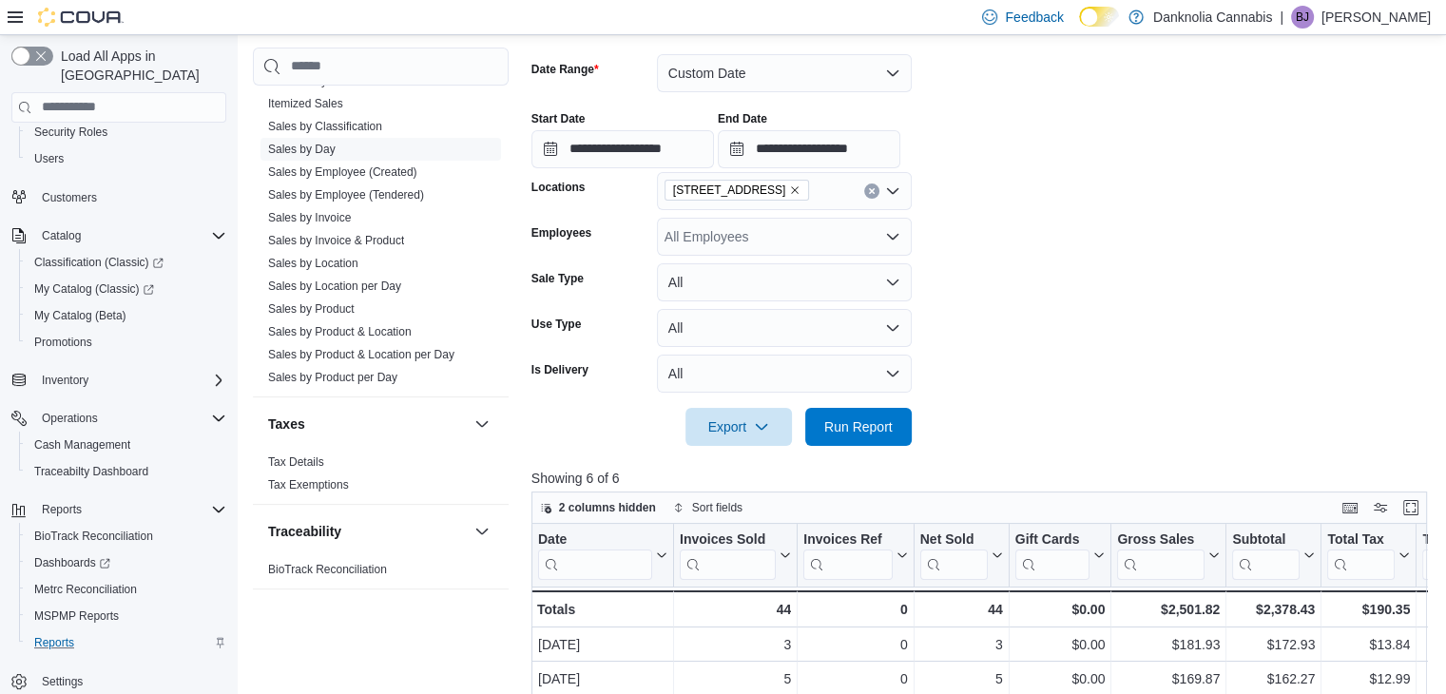
scroll to position [277, 0]
click at [1417, 507] on button "Enter fullscreen" at bounding box center [1410, 505] width 23 height 23
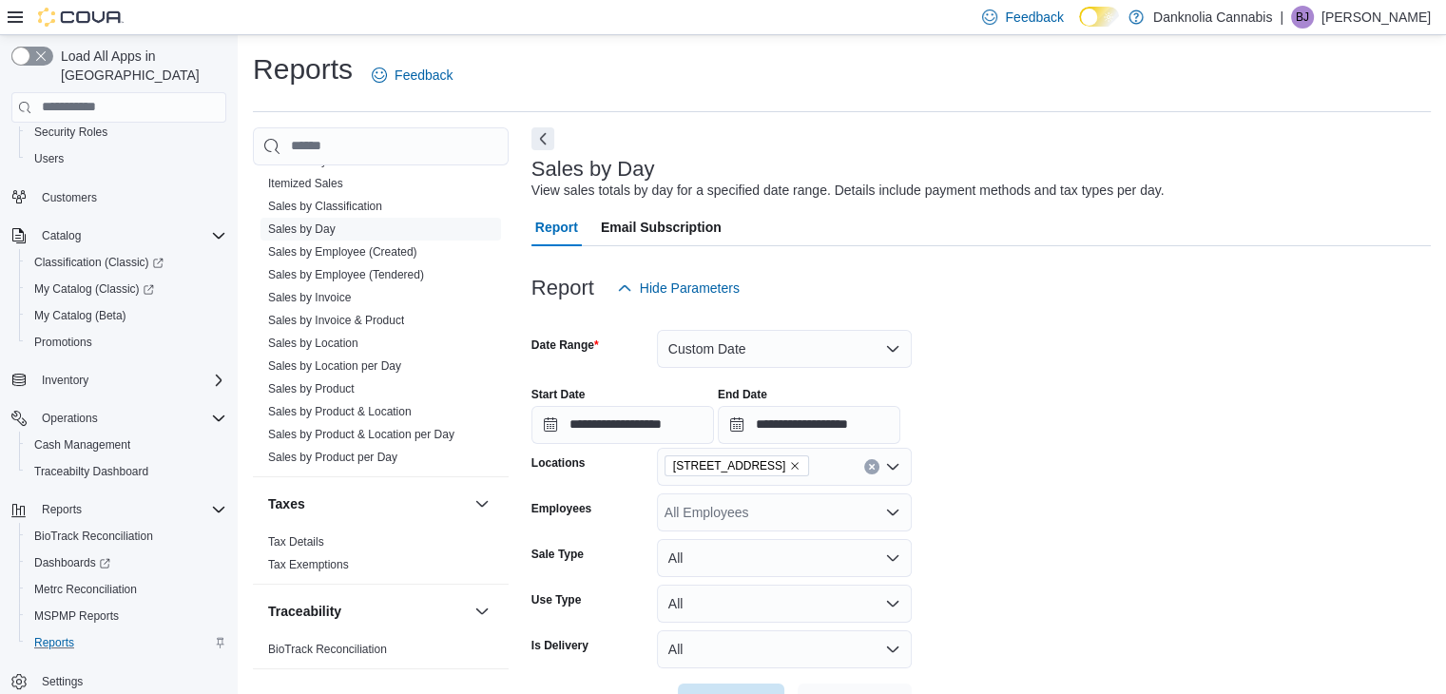
scroll to position [44, 0]
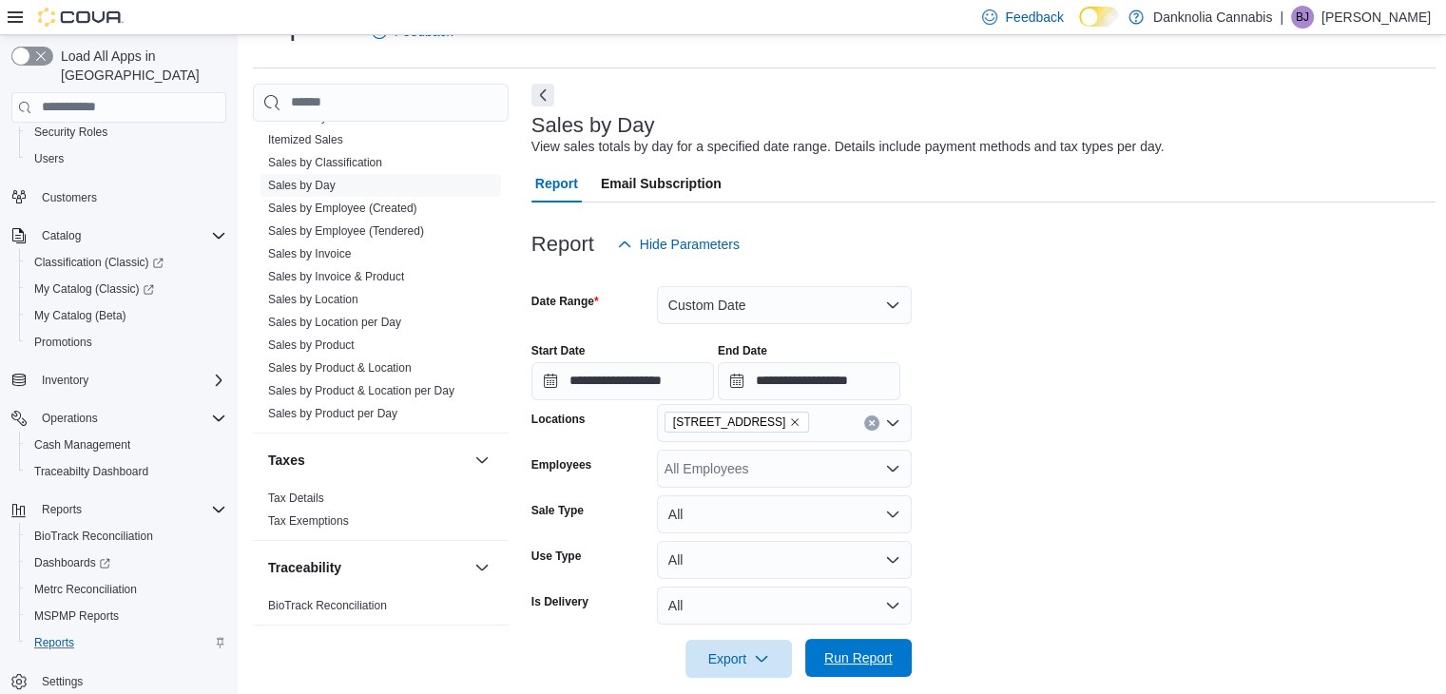
click at [886, 663] on span "Run Report" at bounding box center [858, 657] width 68 height 19
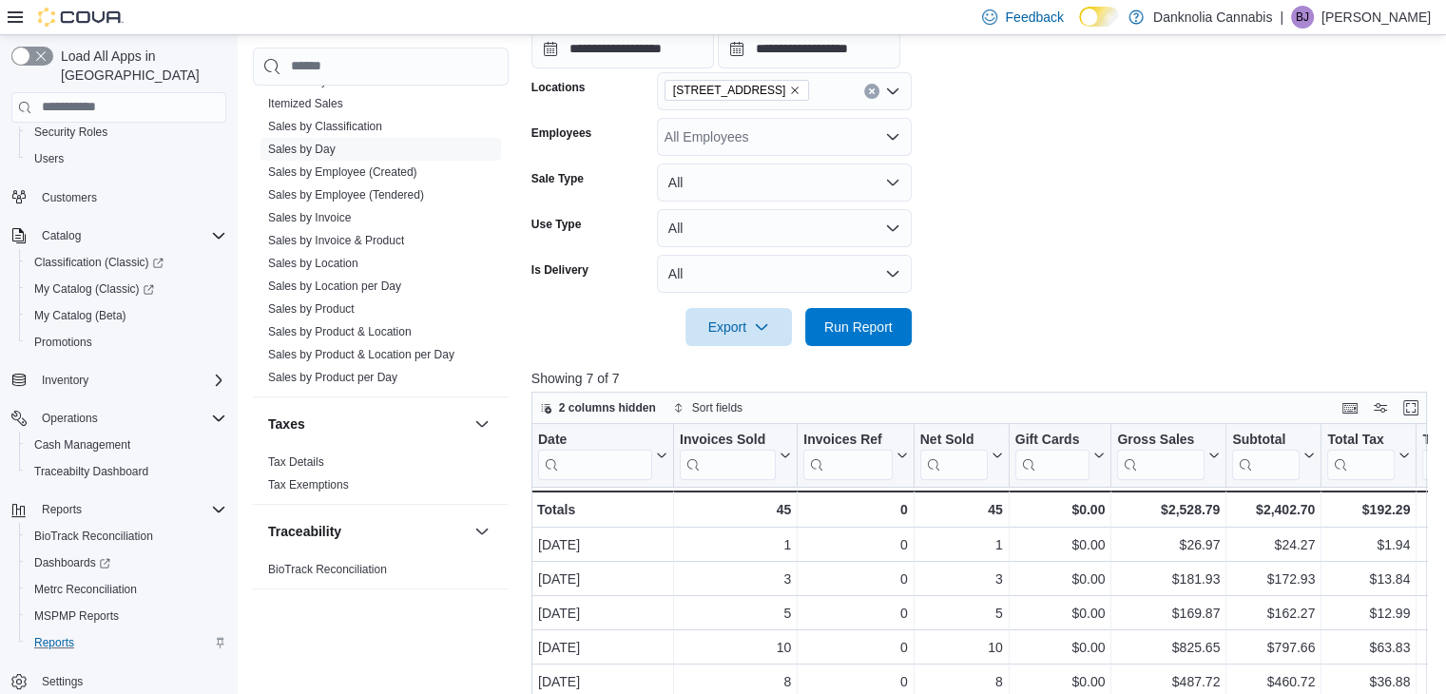
scroll to position [376, 0]
click at [1422, 396] on button "Enter fullscreen" at bounding box center [1410, 405] width 23 height 23
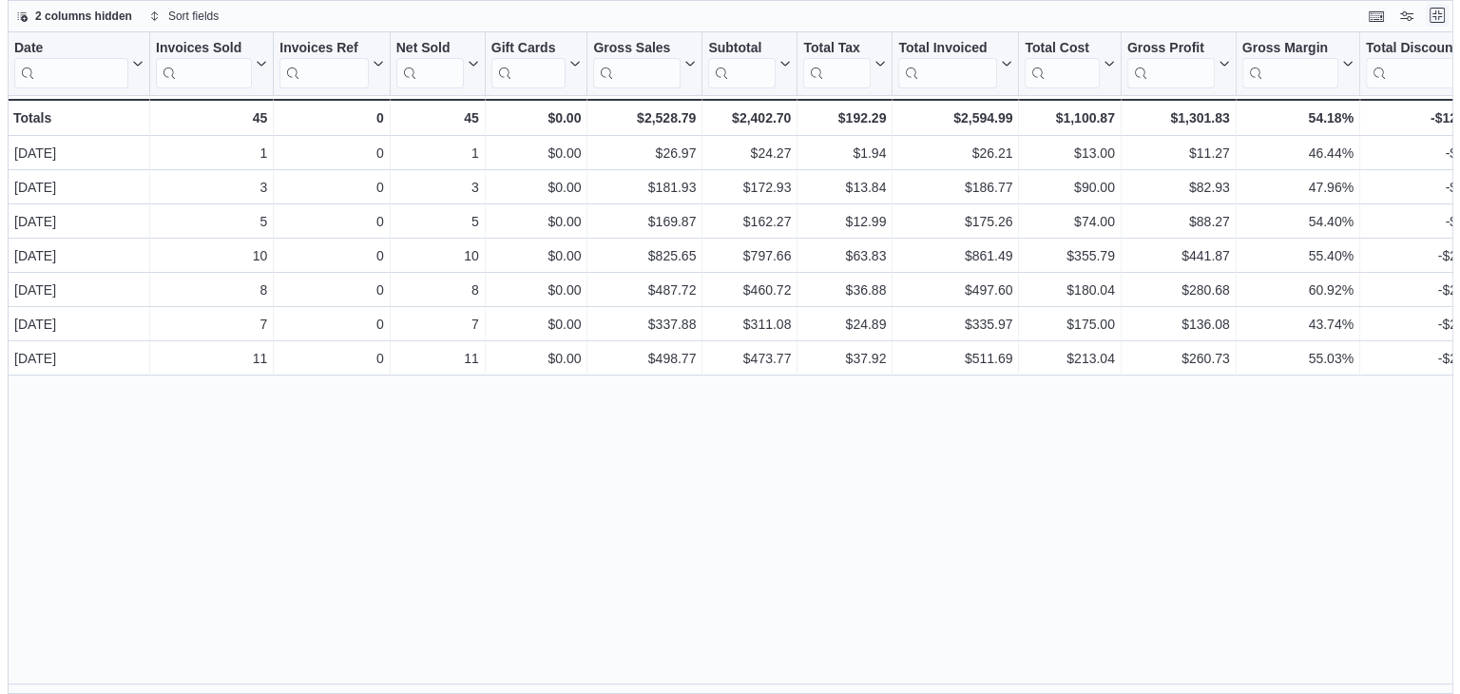
scroll to position [0, 0]
